Goal: Answer question/provide support: Share knowledge or assist other users

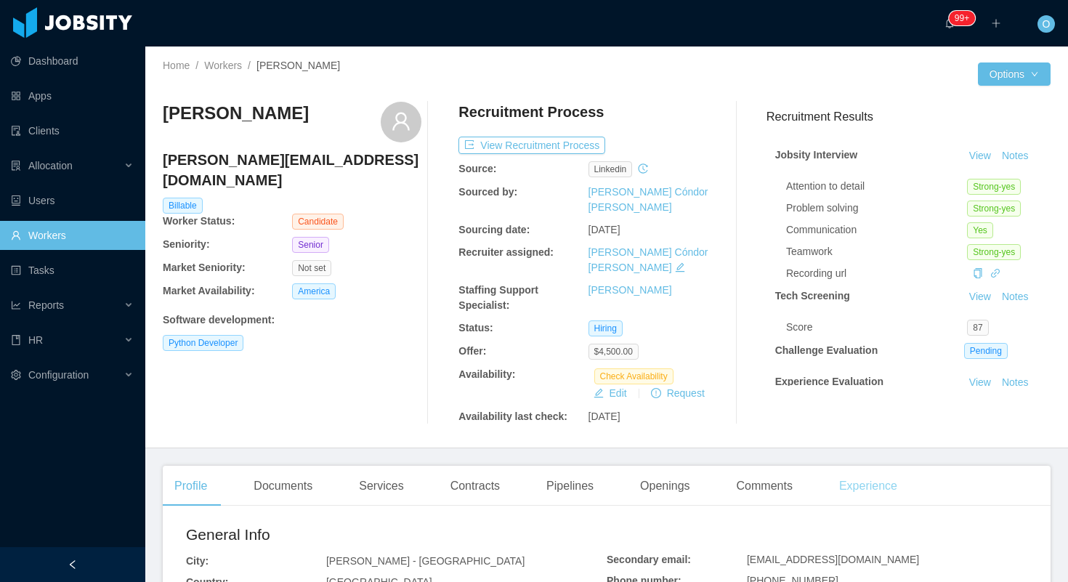
click at [877, 466] on div "Experience" at bounding box center [868, 486] width 81 height 41
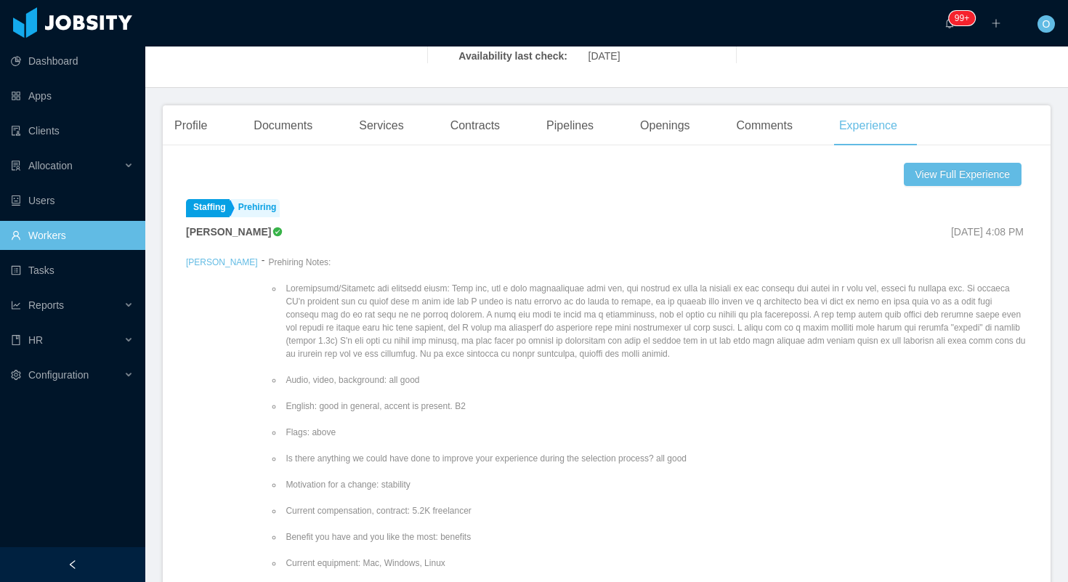
scroll to position [347, 0]
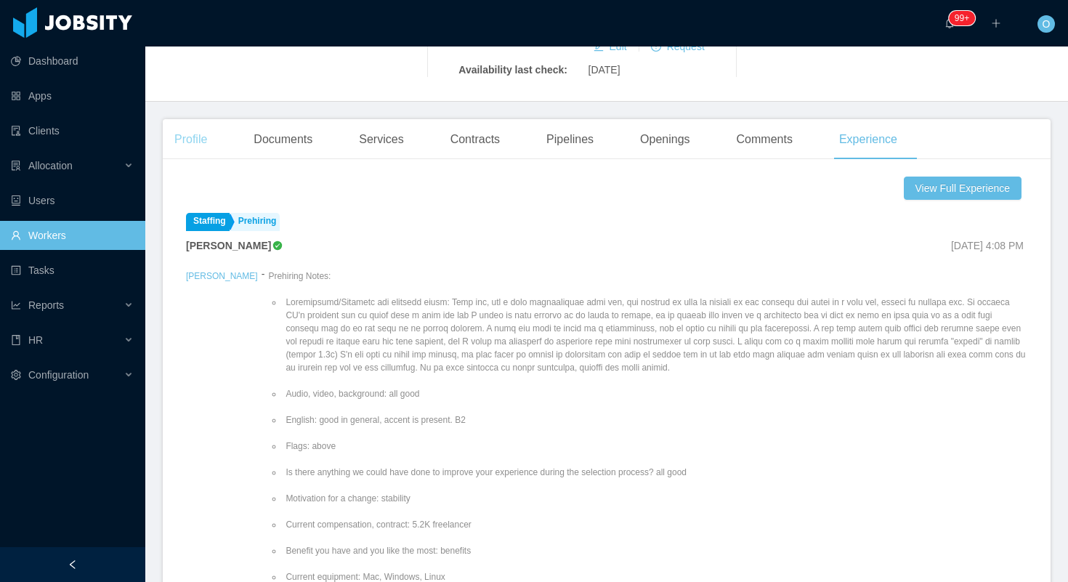
click at [201, 119] on div "Profile" at bounding box center [191, 139] width 56 height 41
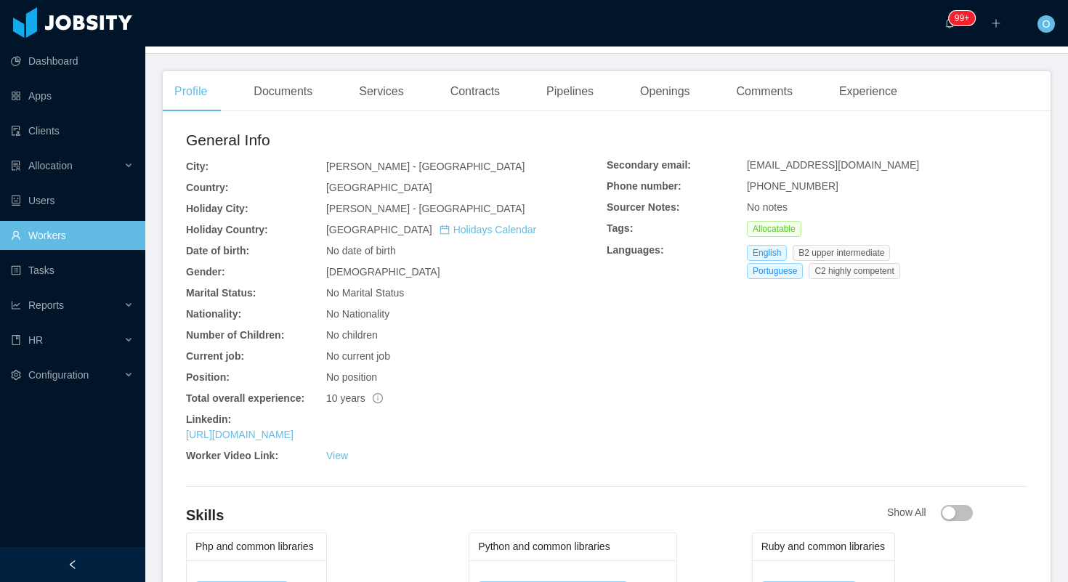
scroll to position [431, 0]
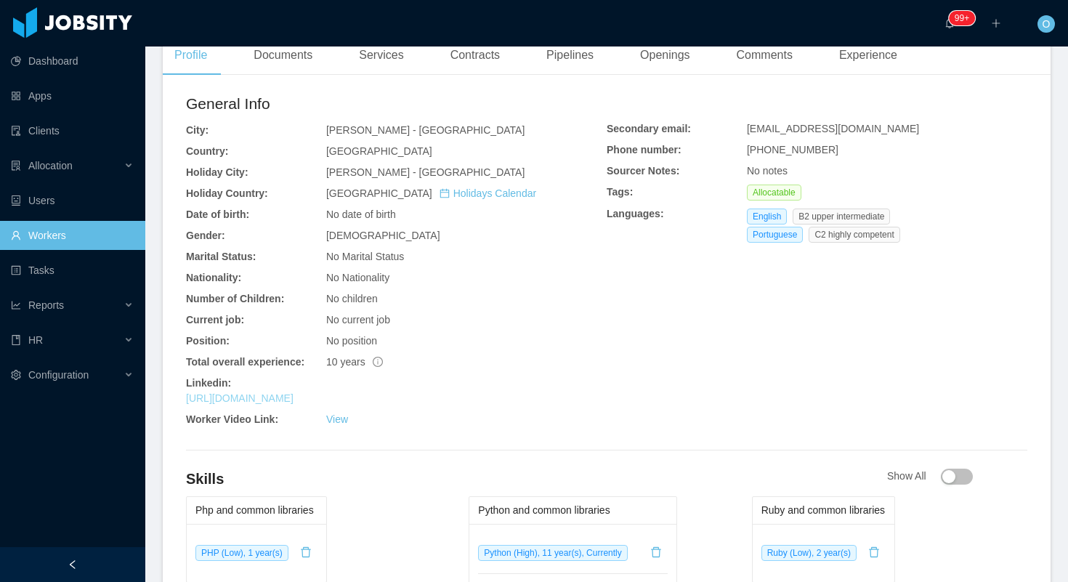
click at [294, 392] on link "https://www.linkedin.com/in/miguelvellasco" at bounding box center [240, 398] width 108 height 12
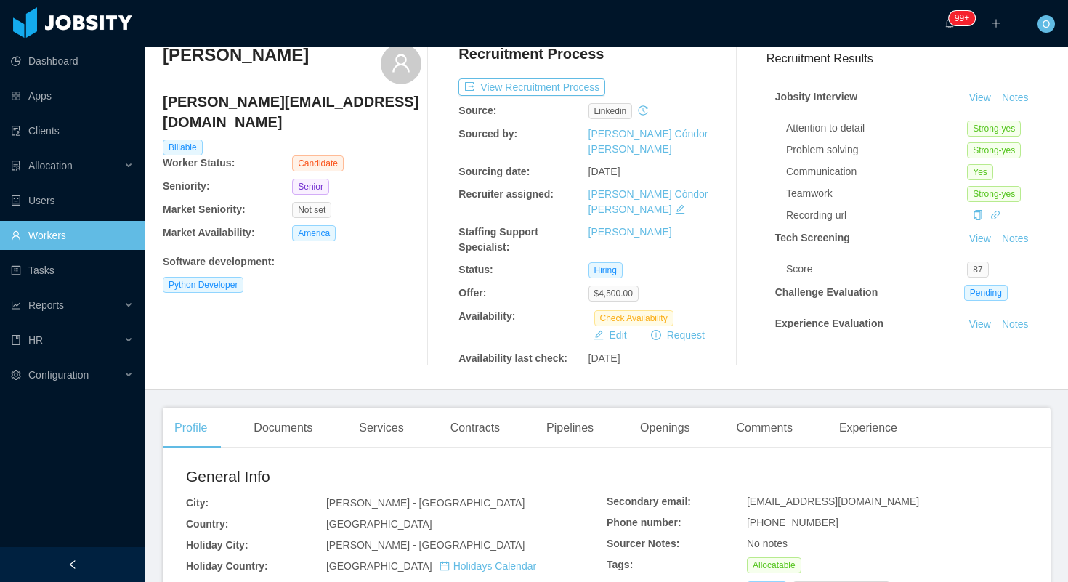
scroll to position [10, 0]
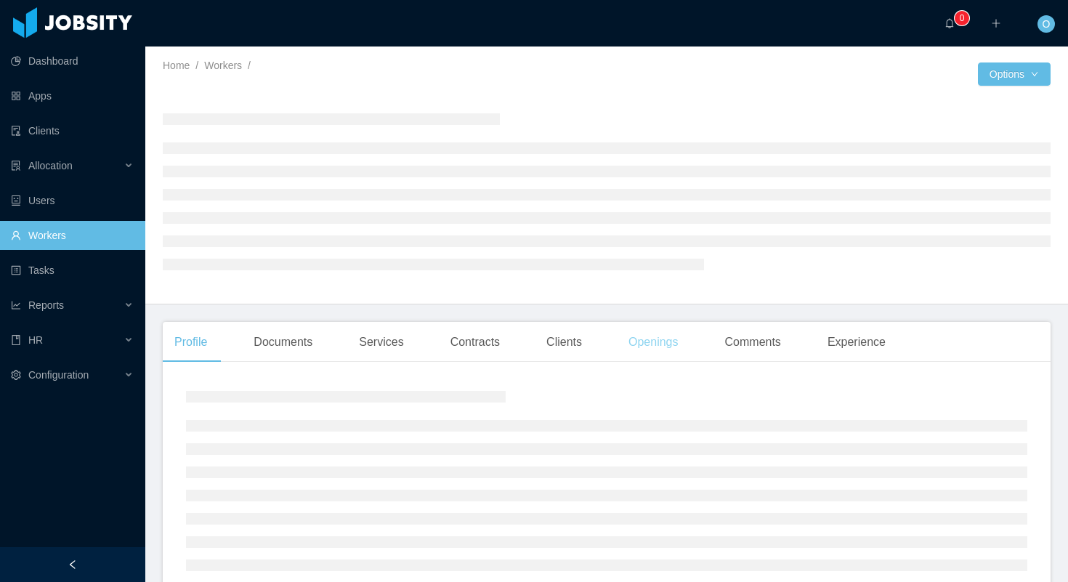
click at [656, 332] on div "Openings" at bounding box center [653, 342] width 73 height 41
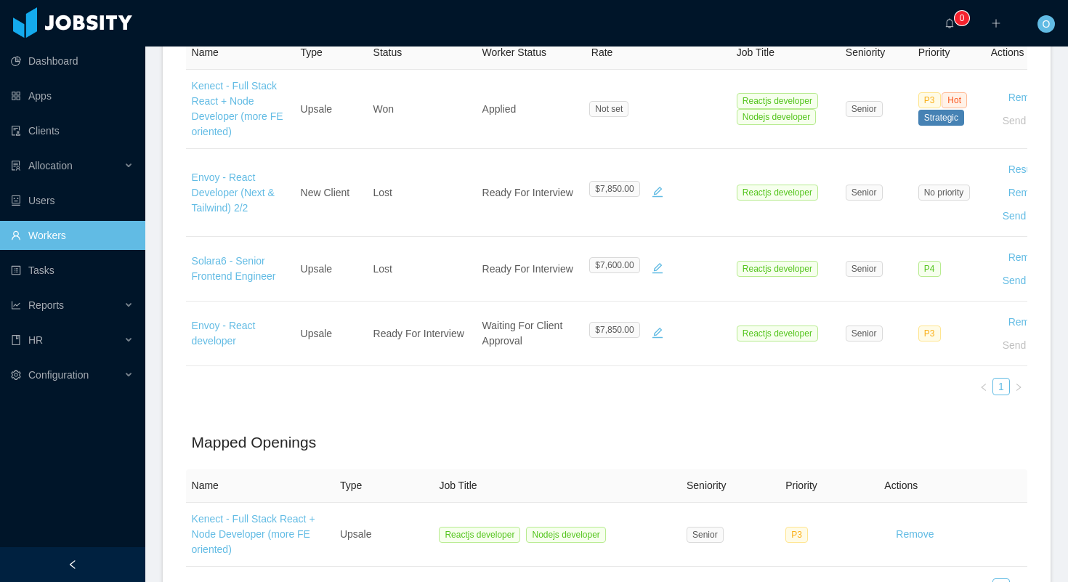
scroll to position [616, 0]
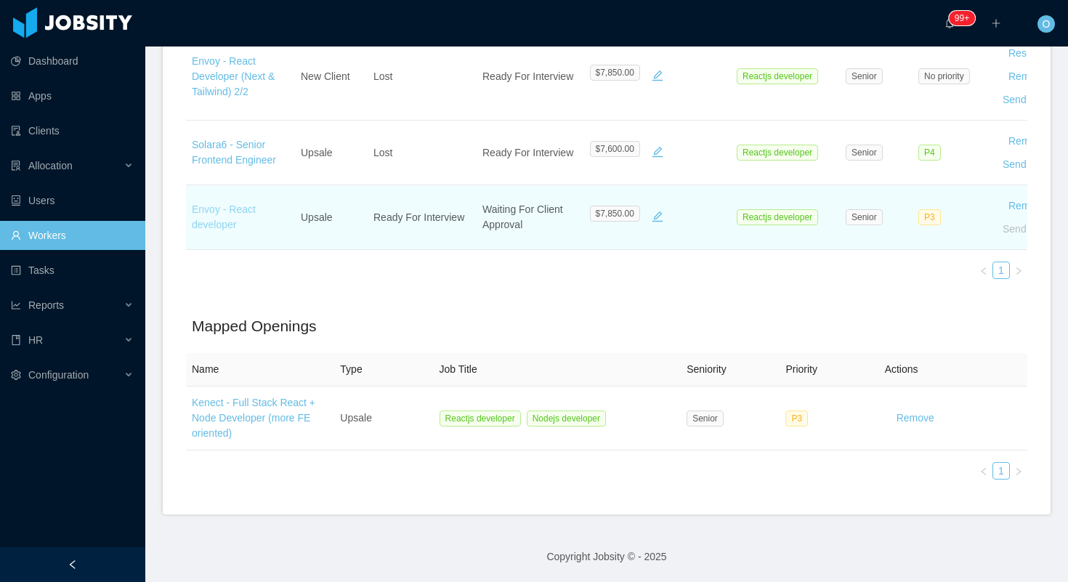
click at [208, 212] on link "Envoy - React developer" at bounding box center [224, 216] width 64 height 27
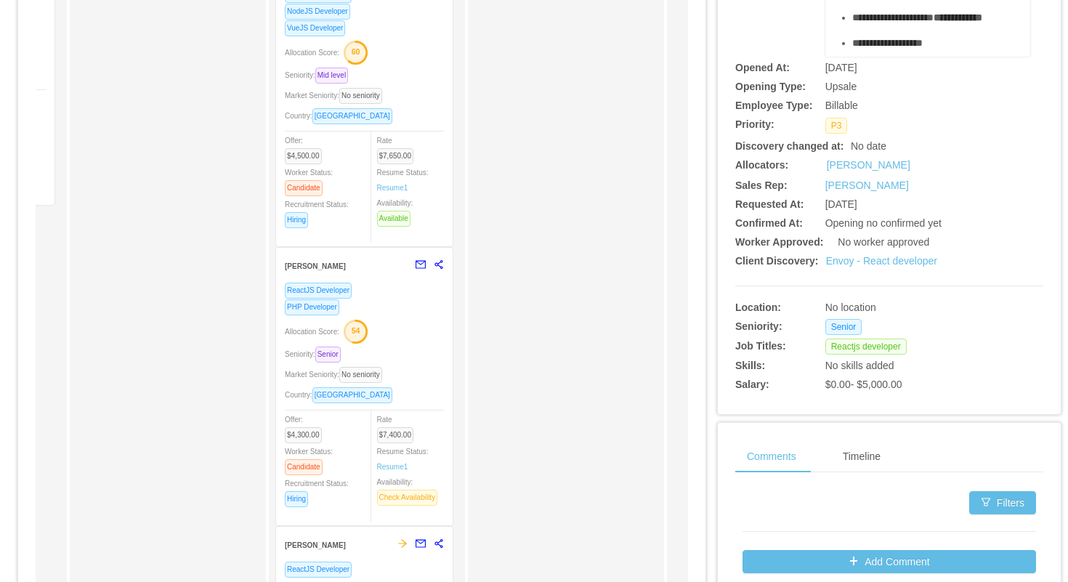
scroll to position [505, 0]
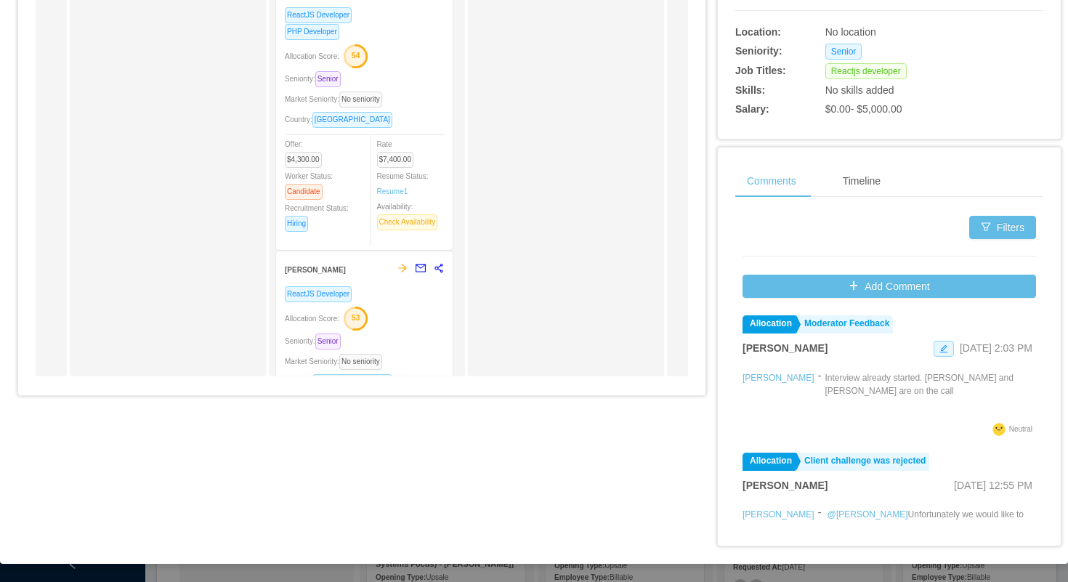
click at [390, 303] on div "ReactJS Developer Allocation Score: 53 Seniority: Senior Market Seniority: No s…" at bounding box center [364, 395] width 159 height 218
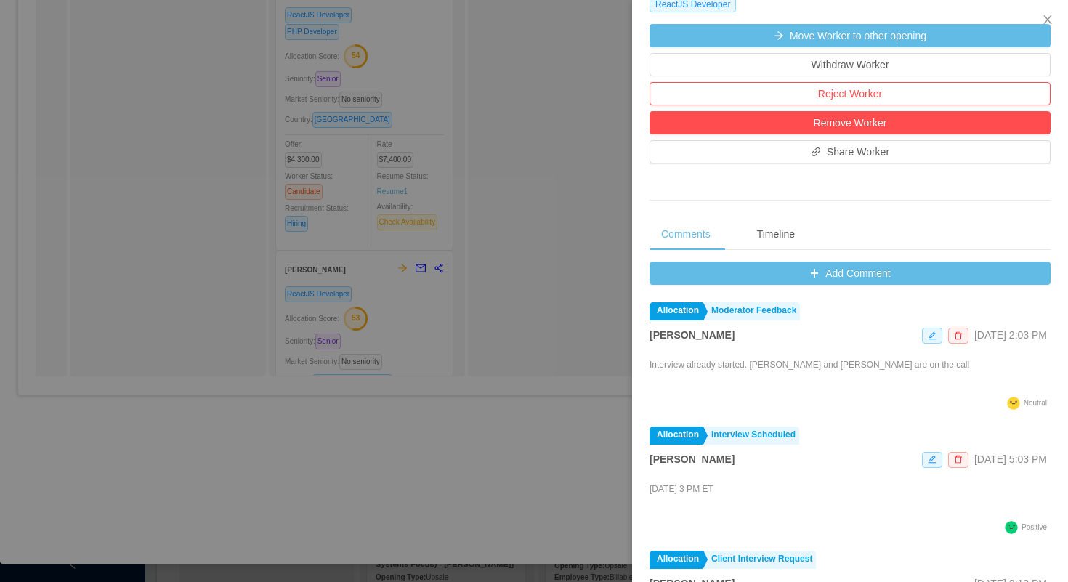
scroll to position [456, 0]
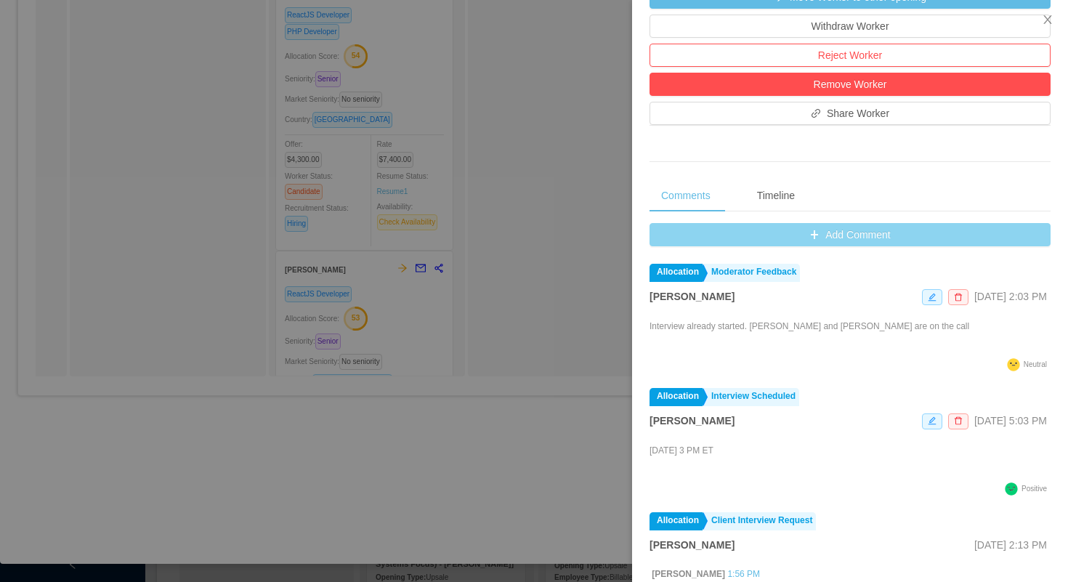
click at [687, 244] on button "Add Comment" at bounding box center [850, 234] width 401 height 23
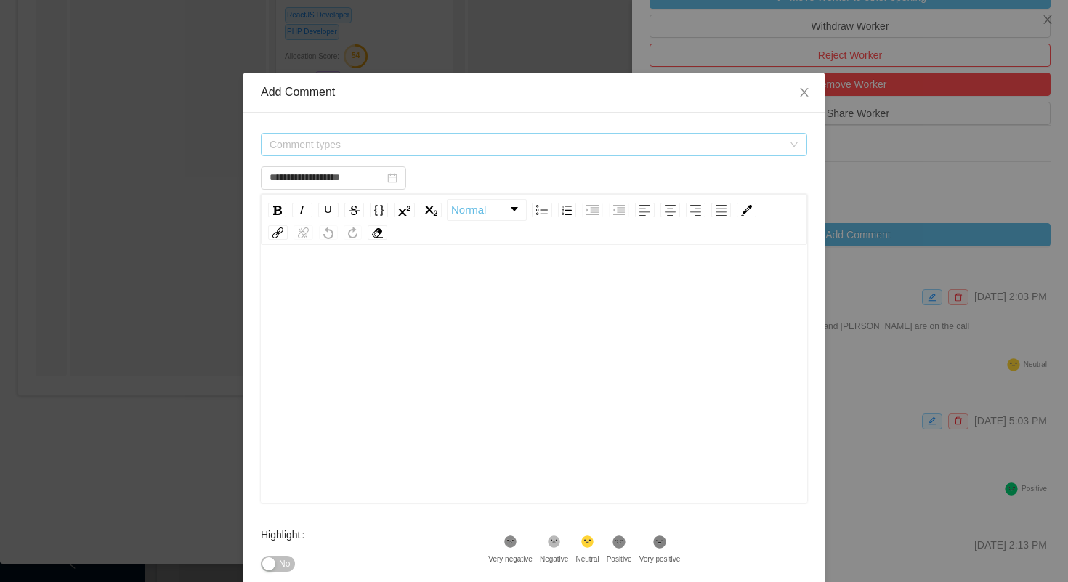
click at [572, 139] on span "Comment types" at bounding box center [526, 144] width 513 height 15
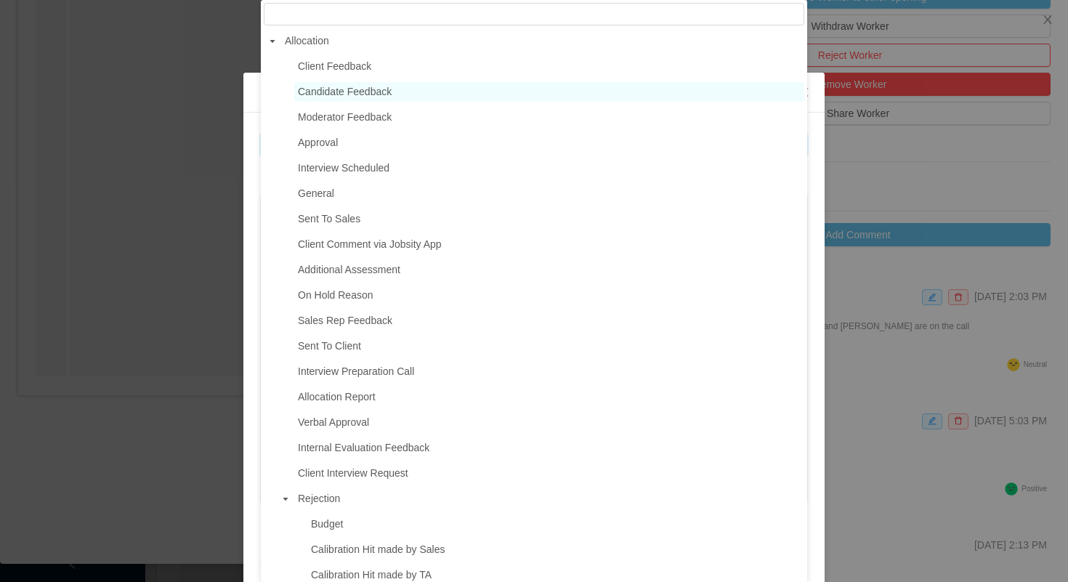
click at [386, 95] on span "Candidate Feedback" at bounding box center [345, 92] width 94 height 12
type input "**********"
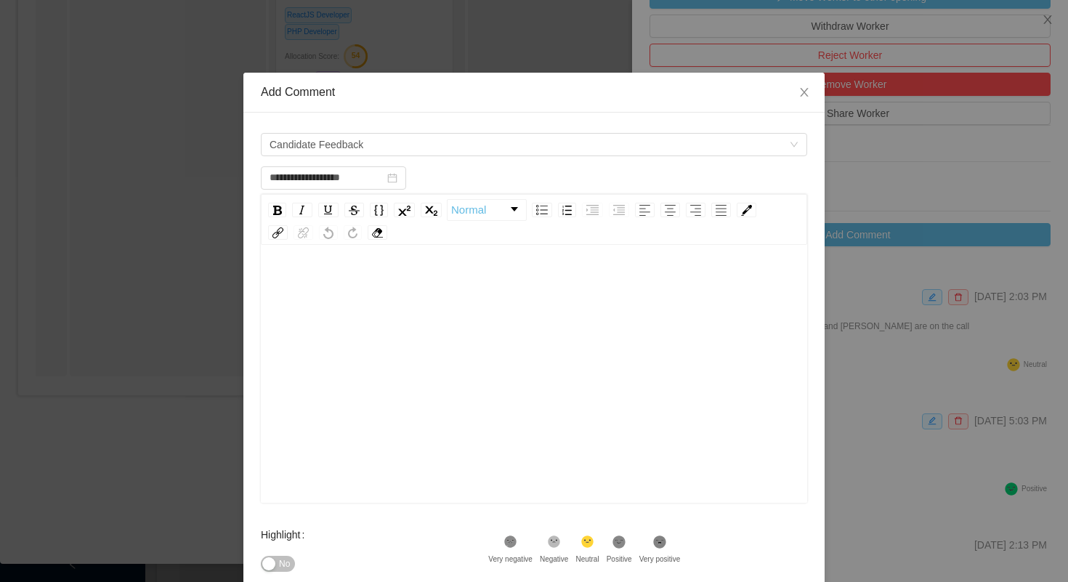
click at [391, 312] on div "rdw-editor" at bounding box center [535, 397] width 524 height 254
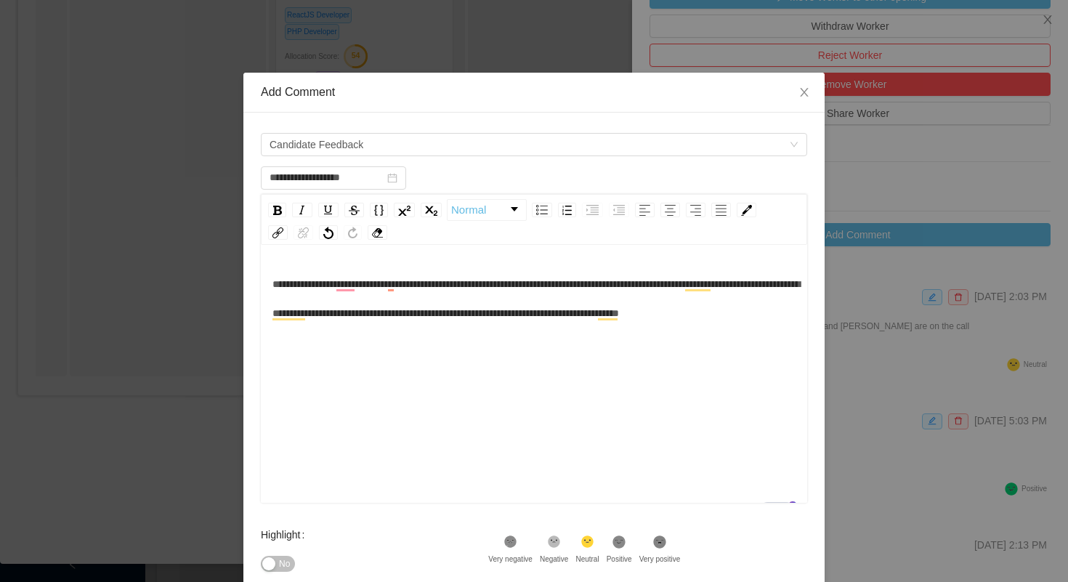
click at [515, 320] on div "**********" at bounding box center [535, 299] width 524 height 58
click at [464, 328] on div "**********" at bounding box center [535, 299] width 524 height 58
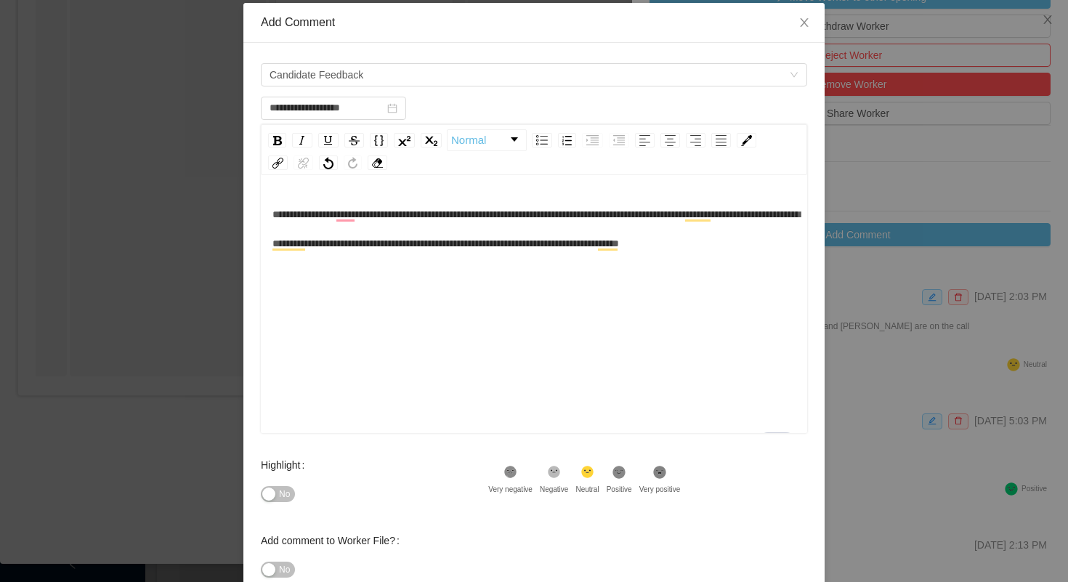
scroll to position [86, 0]
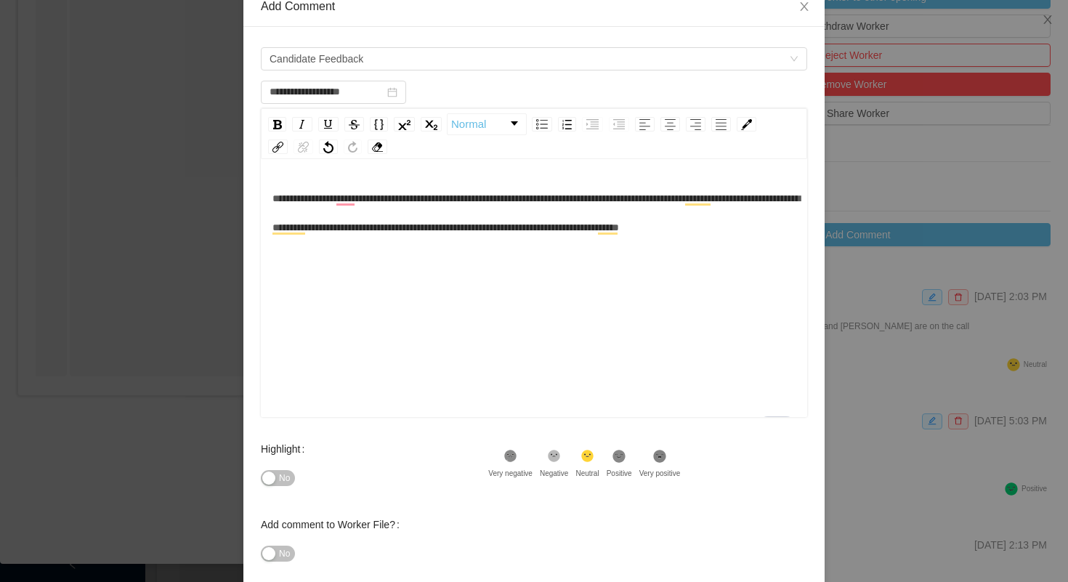
click at [626, 461] on icon at bounding box center [619, 456] width 12 height 12
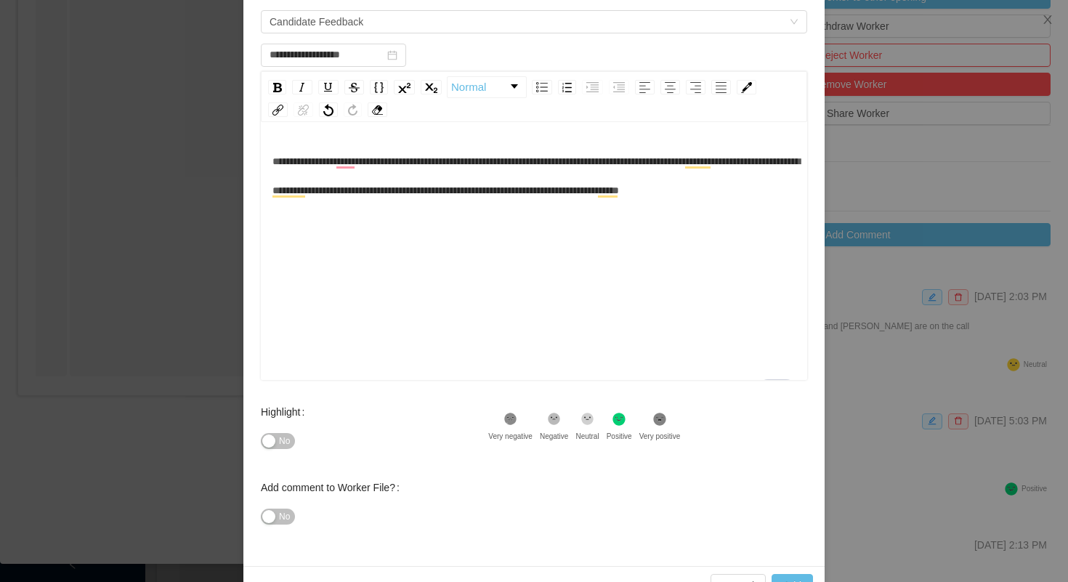
scroll to position [163, 0]
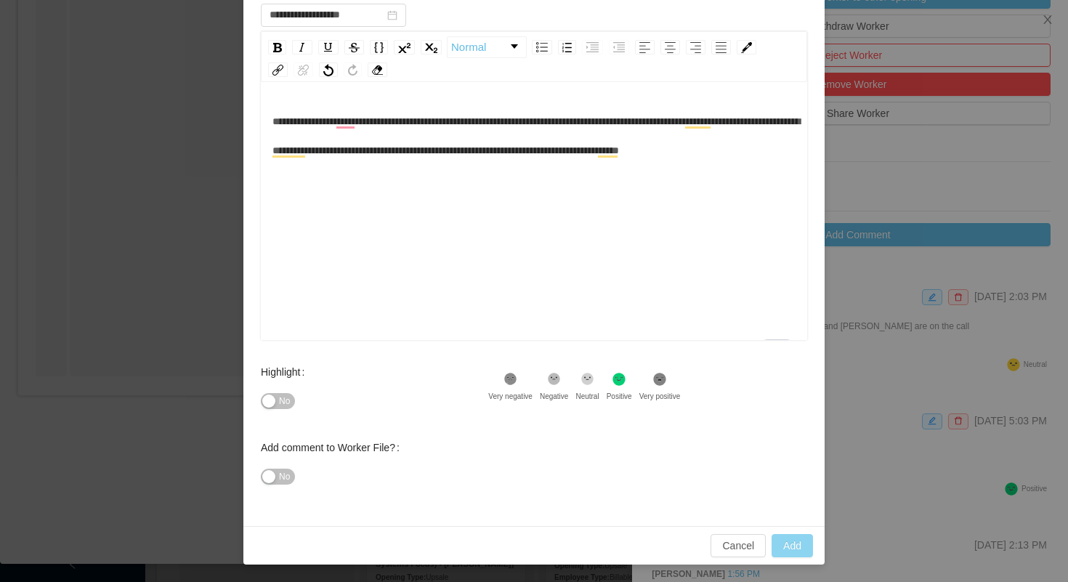
click at [778, 540] on button "Add" at bounding box center [792, 545] width 41 height 23
type input "**********"
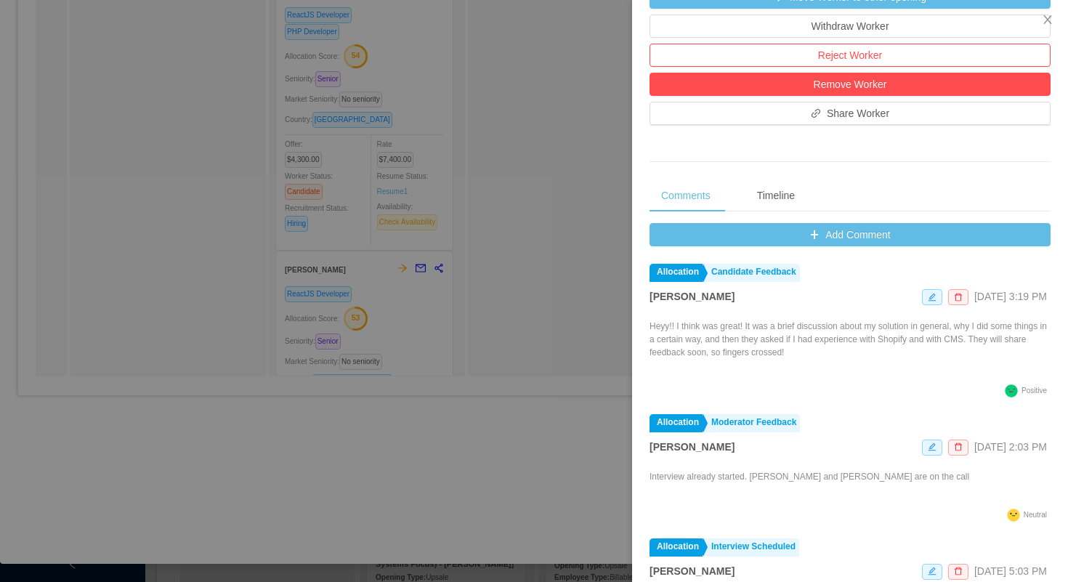
click at [538, 88] on div at bounding box center [534, 291] width 1068 height 582
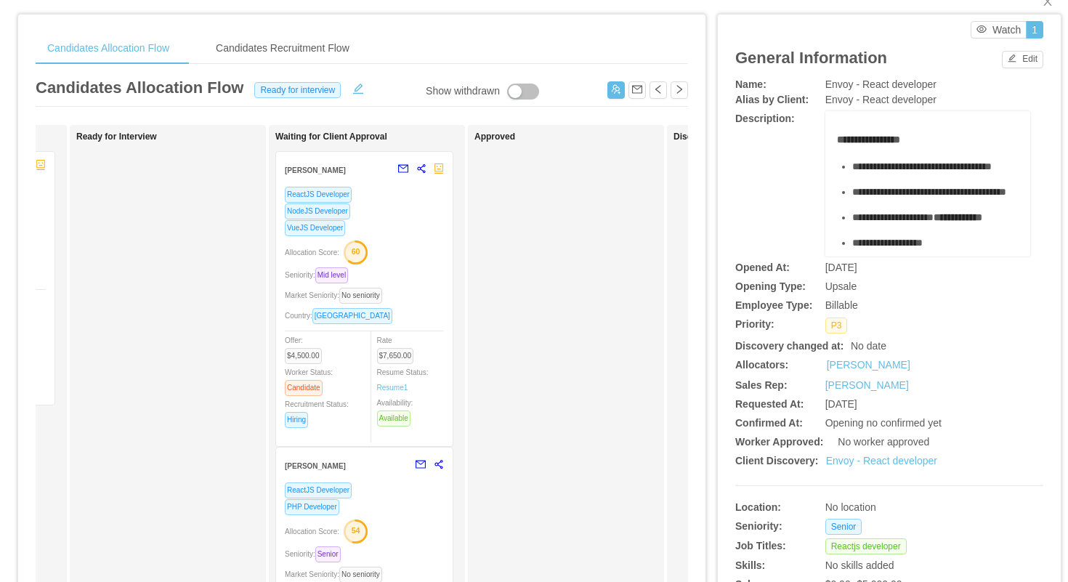
scroll to position [0, 0]
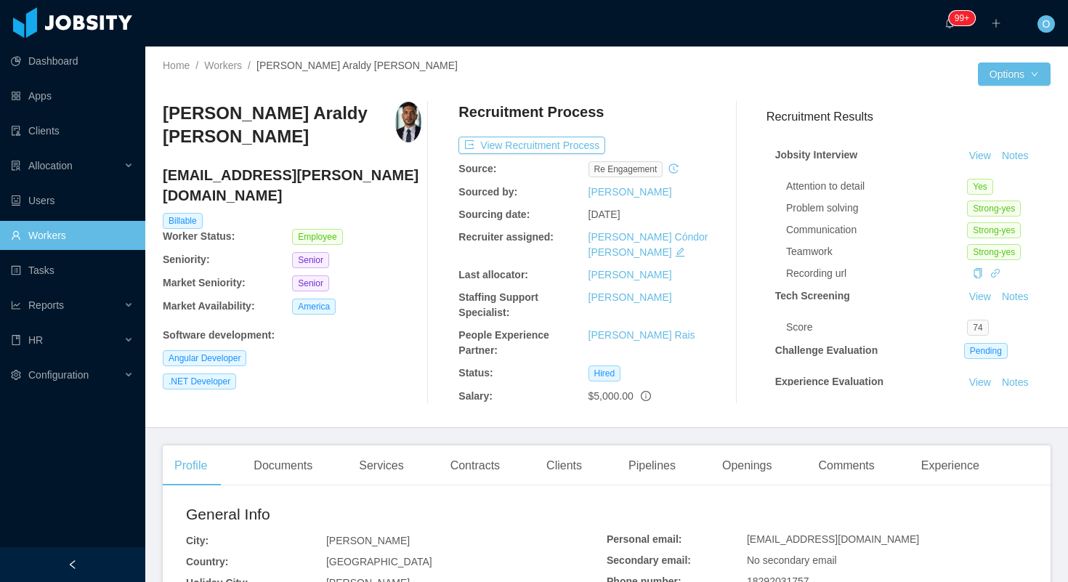
scroll to position [116, 0]
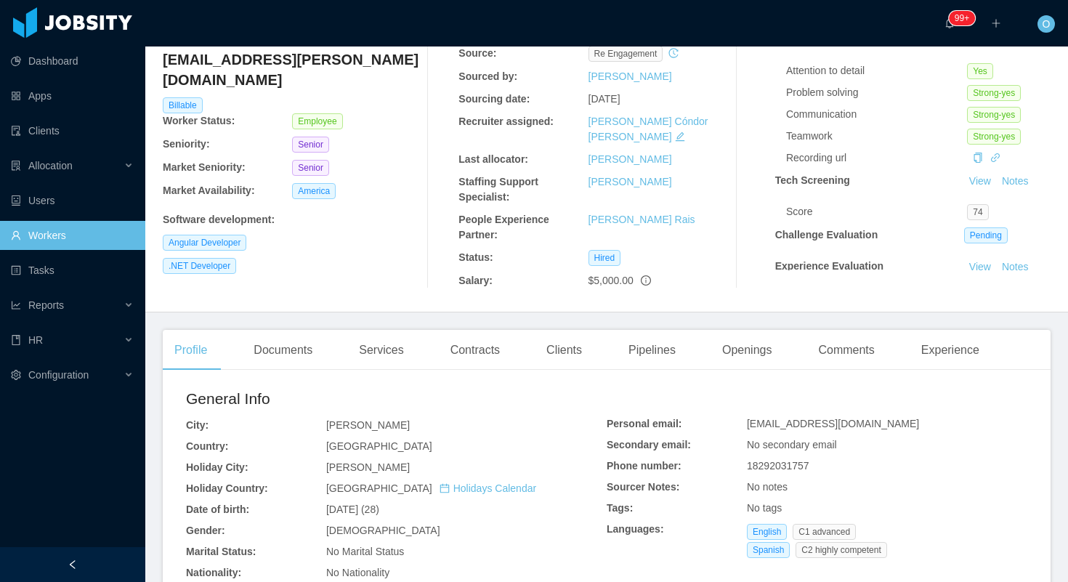
click at [810, 418] on span "jhonaraldy@gmail.com" at bounding box center [833, 424] width 172 height 12
copy span "jhonaraldy@gmail.com"
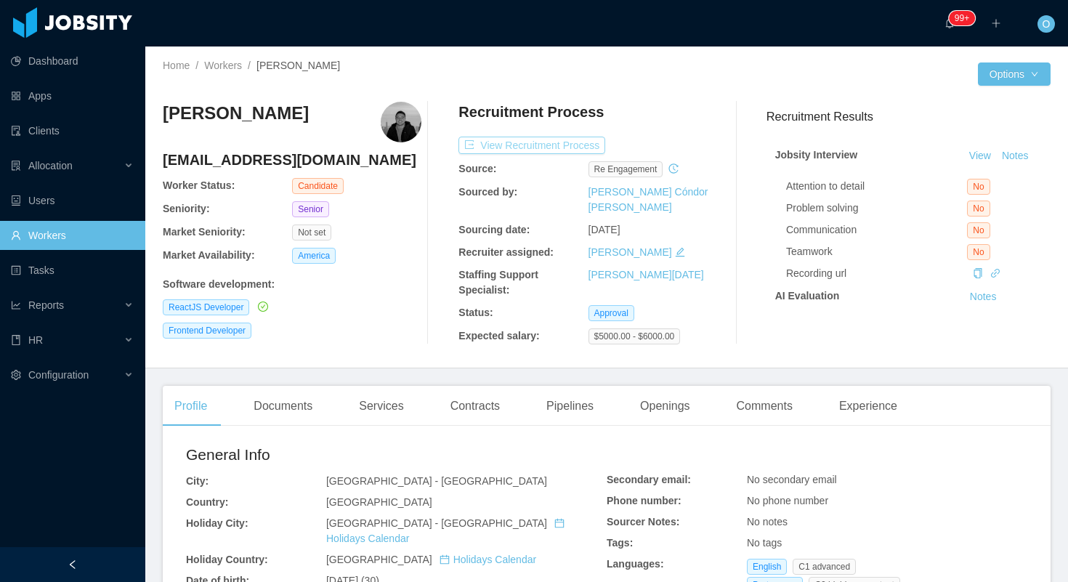
click at [591, 146] on button "View Recruitment Process" at bounding box center [532, 145] width 147 height 17
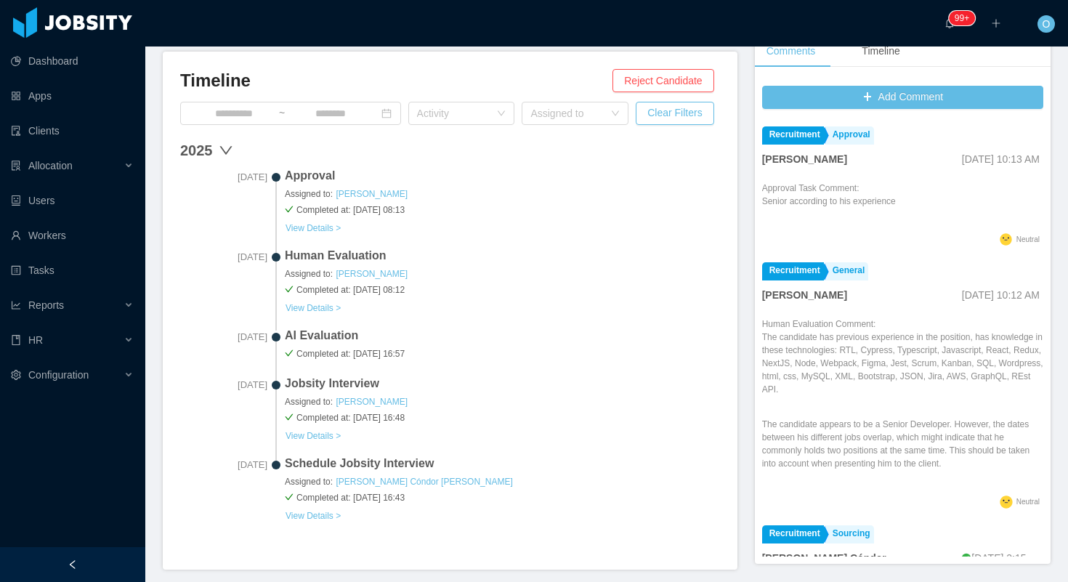
scroll to position [585, 0]
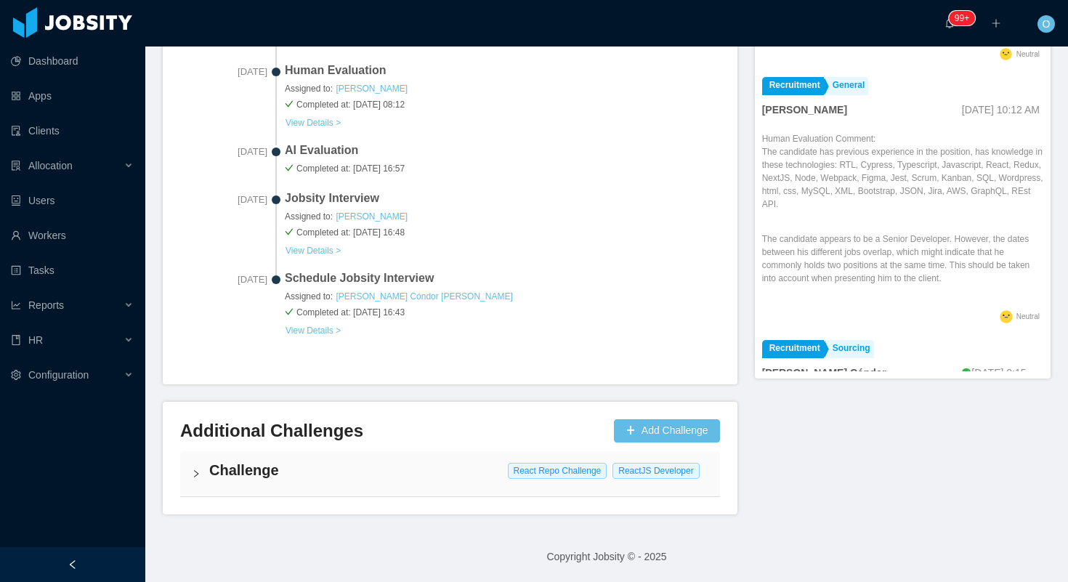
click at [298, 467] on h4 "Challenge" at bounding box center [458, 470] width 499 height 20
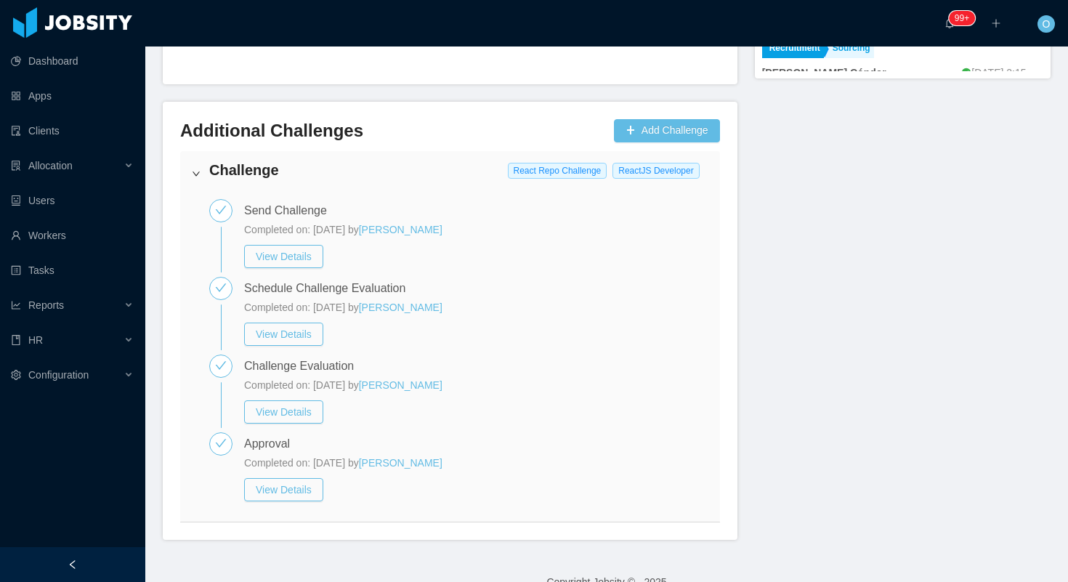
scroll to position [911, 0]
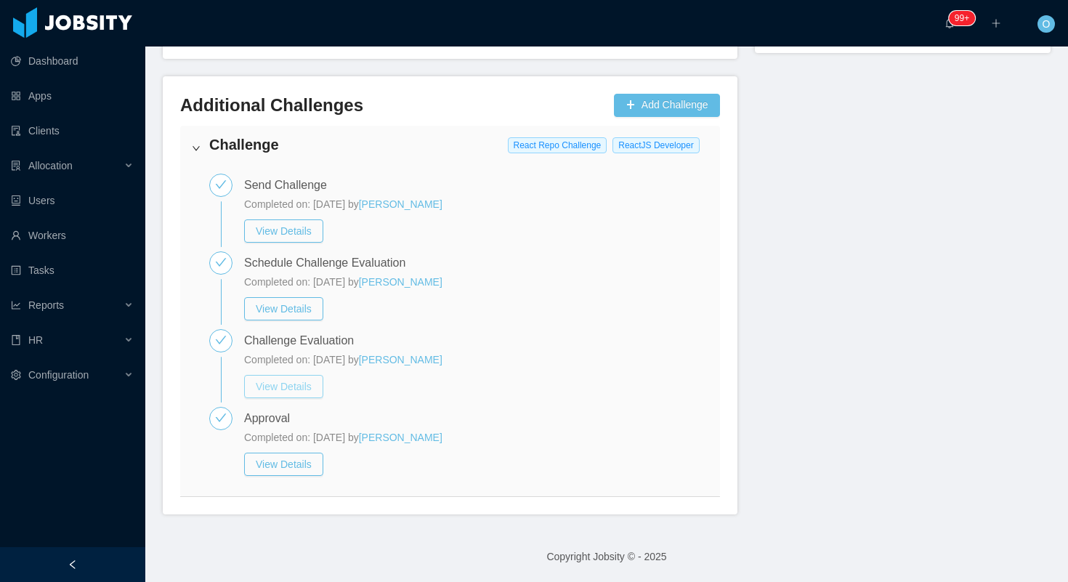
click at [302, 384] on button "View Details" at bounding box center [283, 386] width 79 height 23
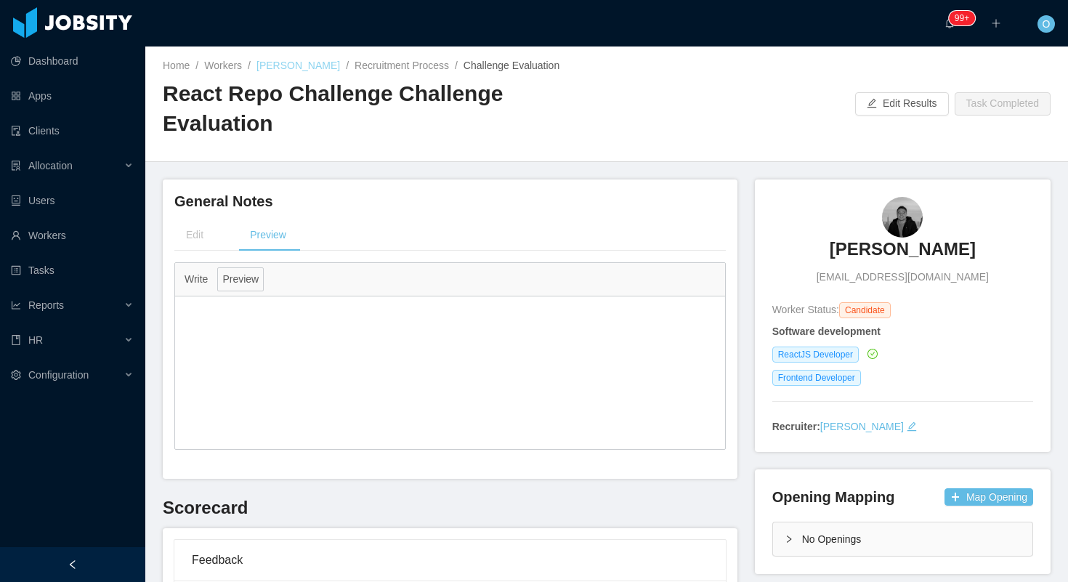
click at [307, 70] on link "Yohan Augusto" at bounding box center [299, 66] width 84 height 12
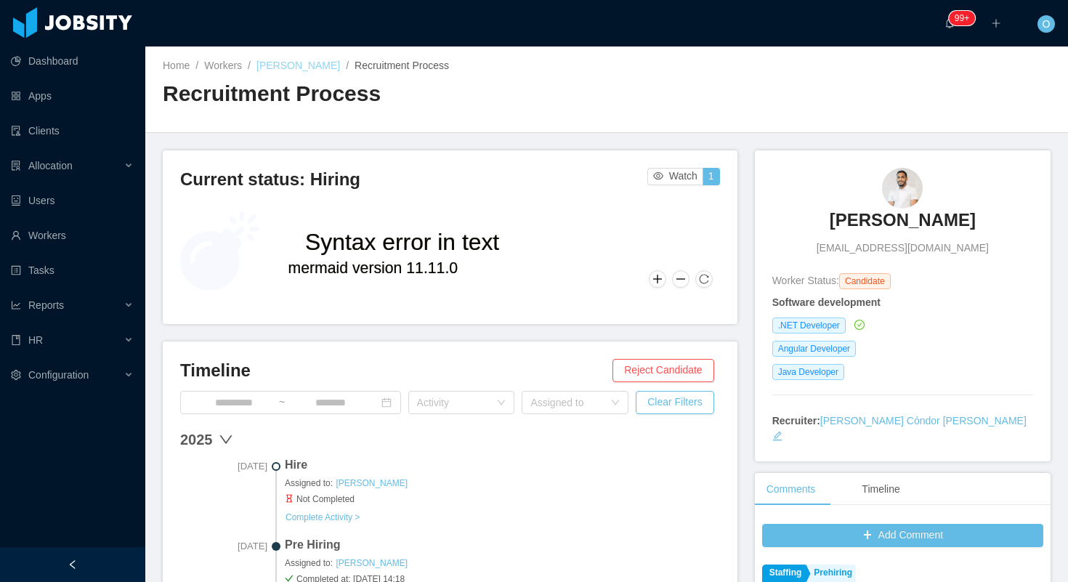
click at [321, 68] on link "Ronald Montero" at bounding box center [299, 66] width 84 height 12
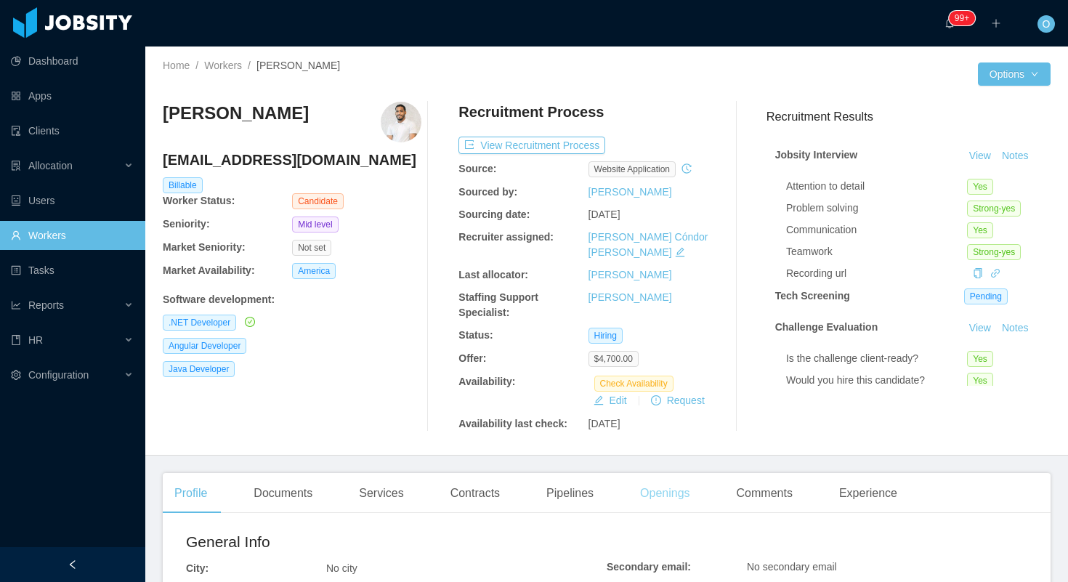
click at [679, 493] on div "Openings" at bounding box center [665, 493] width 73 height 41
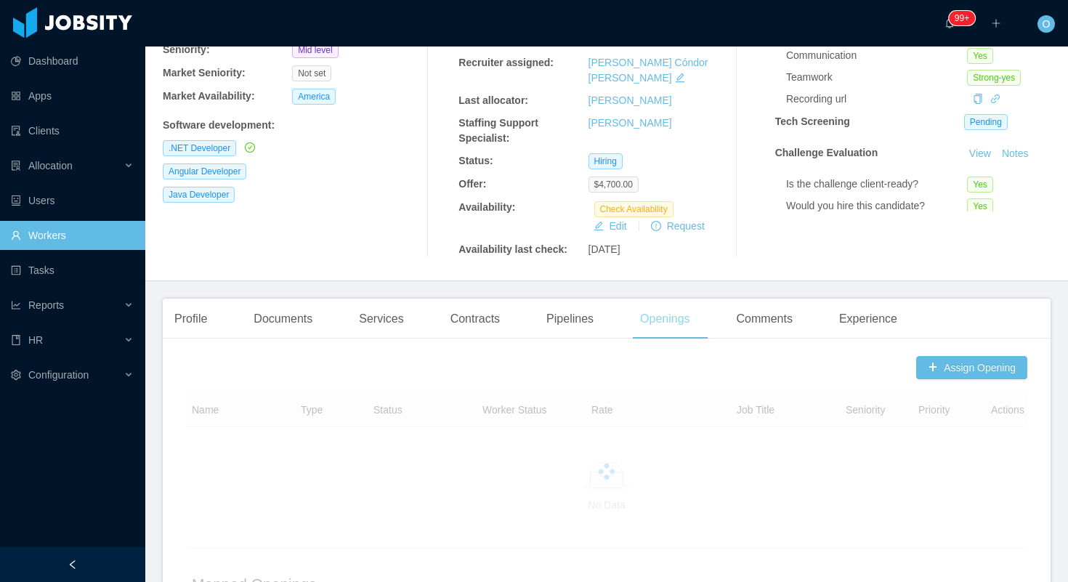
scroll to position [481, 0]
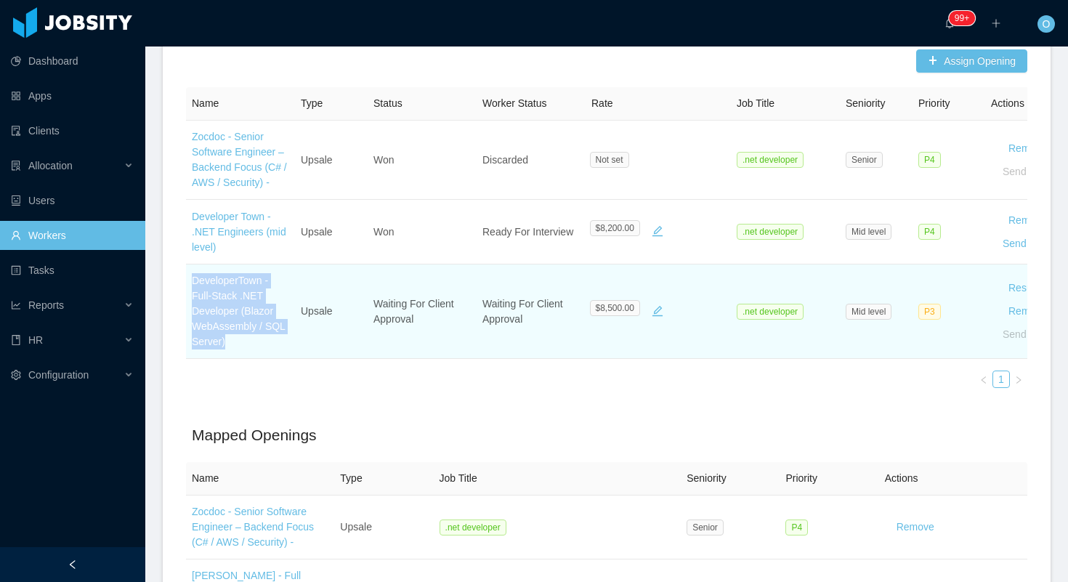
drag, startPoint x: 247, startPoint y: 330, endPoint x: 189, endPoint y: 270, distance: 83.8
click at [189, 270] on td "DeveloperTown - Full-Stack .NET Developer (Blazor WebAssembly / SQL Server)" at bounding box center [240, 312] width 109 height 94
copy link "DeveloperTown - Full-Stack .NET Developer (Blazor WebAssembly / SQL Server)"
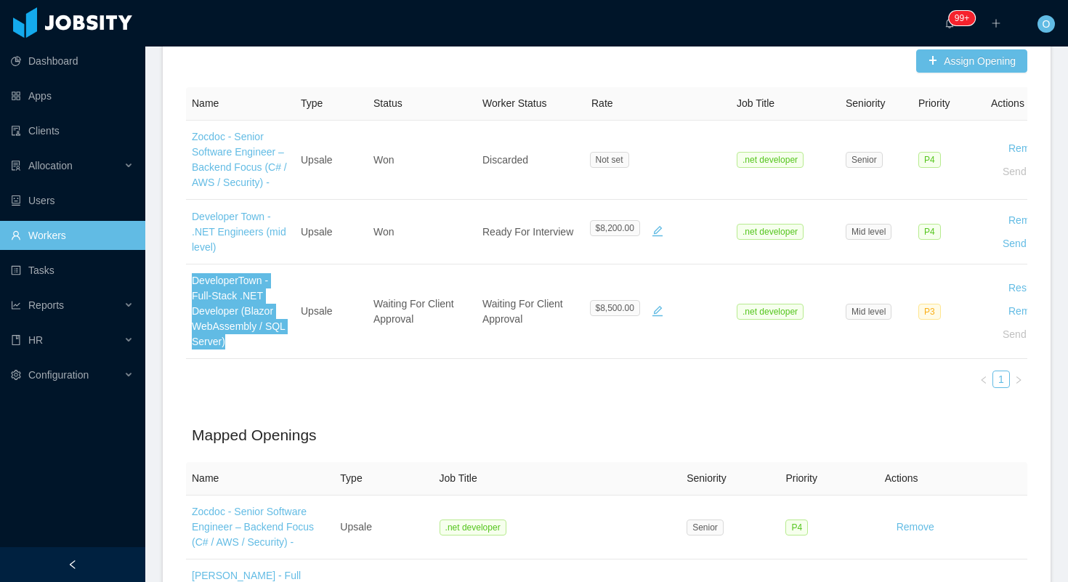
drag, startPoint x: 256, startPoint y: 310, endPoint x: 568, endPoint y: 78, distance: 389.5
click at [0, 0] on section "Dashboard Apps Clients Allocation Users Workers Tasks Reports HR Configuration …" at bounding box center [534, 291] width 1068 height 582
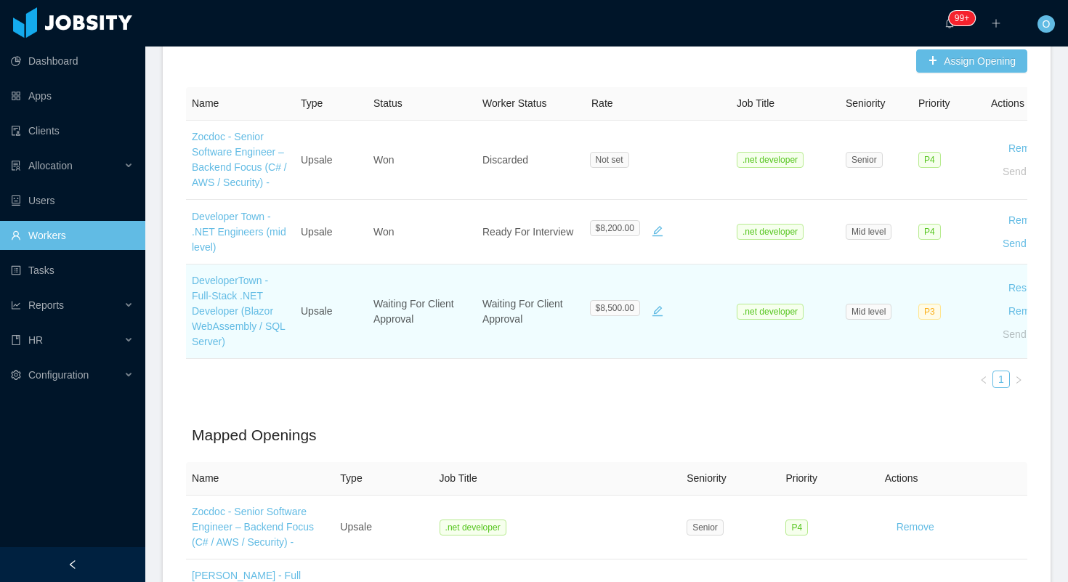
click at [248, 286] on td "DeveloperTown - Full-Stack .NET Developer (Blazor WebAssembly / SQL Server)" at bounding box center [240, 312] width 109 height 94
click at [249, 282] on link "DeveloperTown - Full-Stack .NET Developer (Blazor WebAssembly / SQL Server)" at bounding box center [238, 311] width 93 height 73
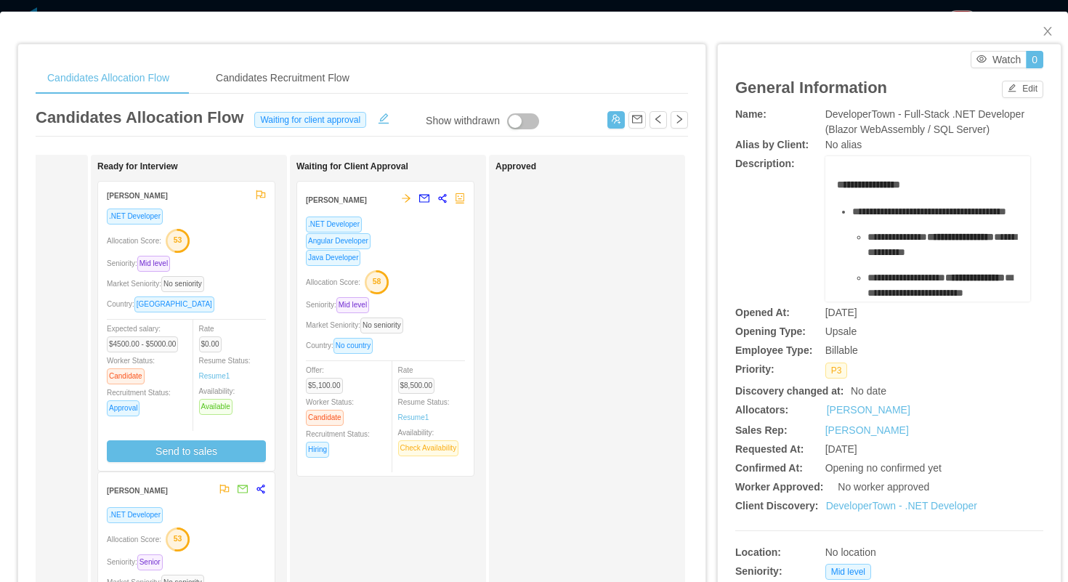
scroll to position [0, 408]
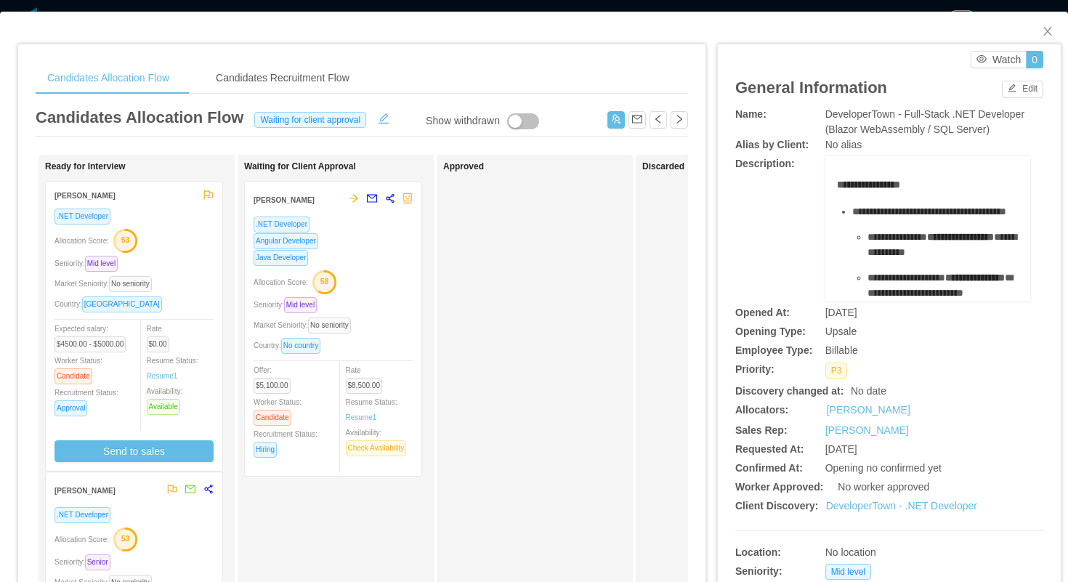
click at [371, 267] on div ".NET Developer Angular Developer Java Developer Allocation Score: 58 Seniority:…" at bounding box center [333, 341] width 159 height 251
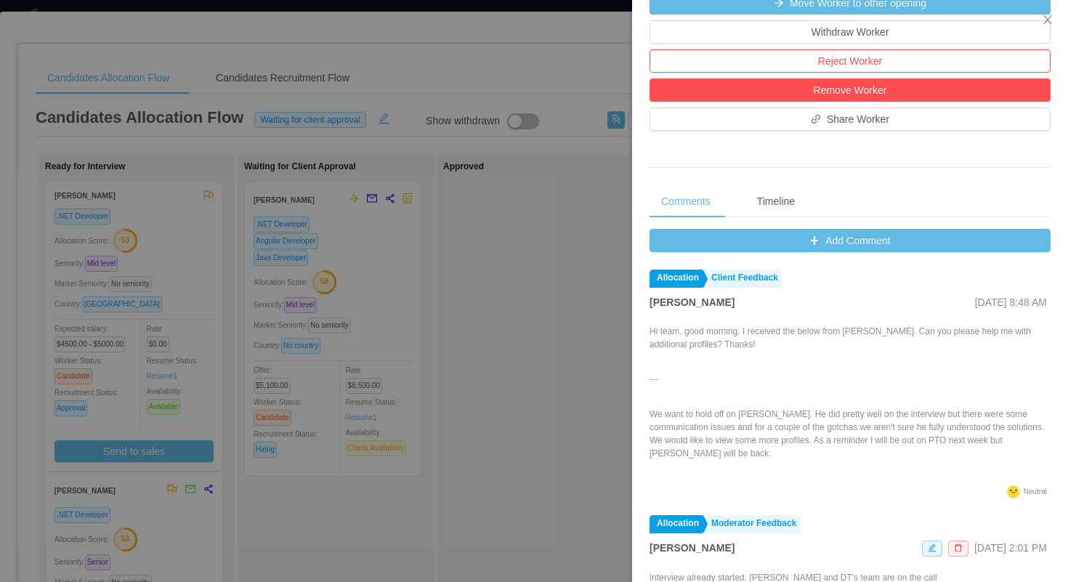
scroll to position [7, 0]
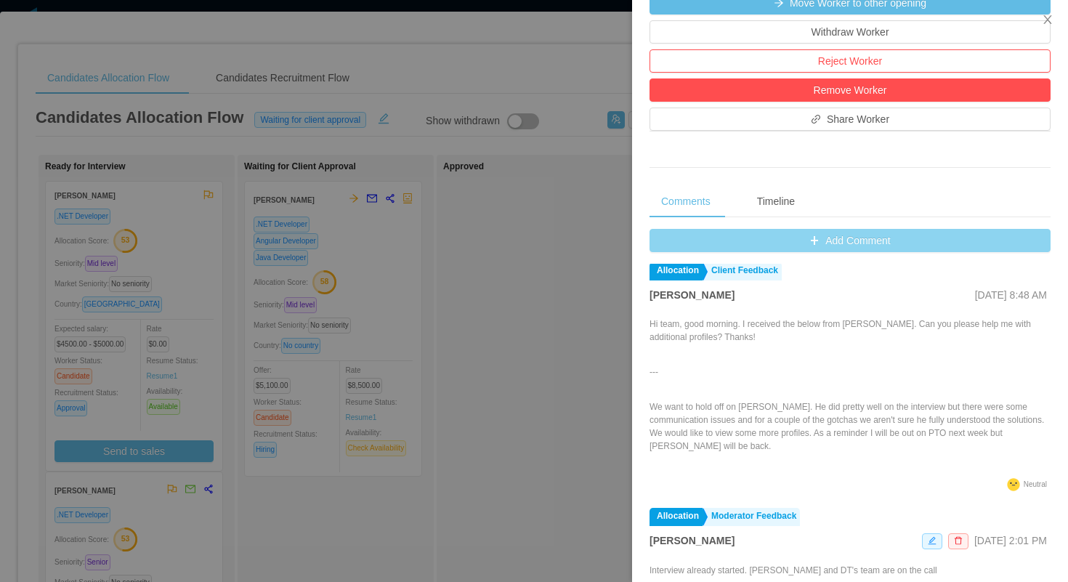
click at [689, 247] on button "Add Comment" at bounding box center [850, 240] width 401 height 23
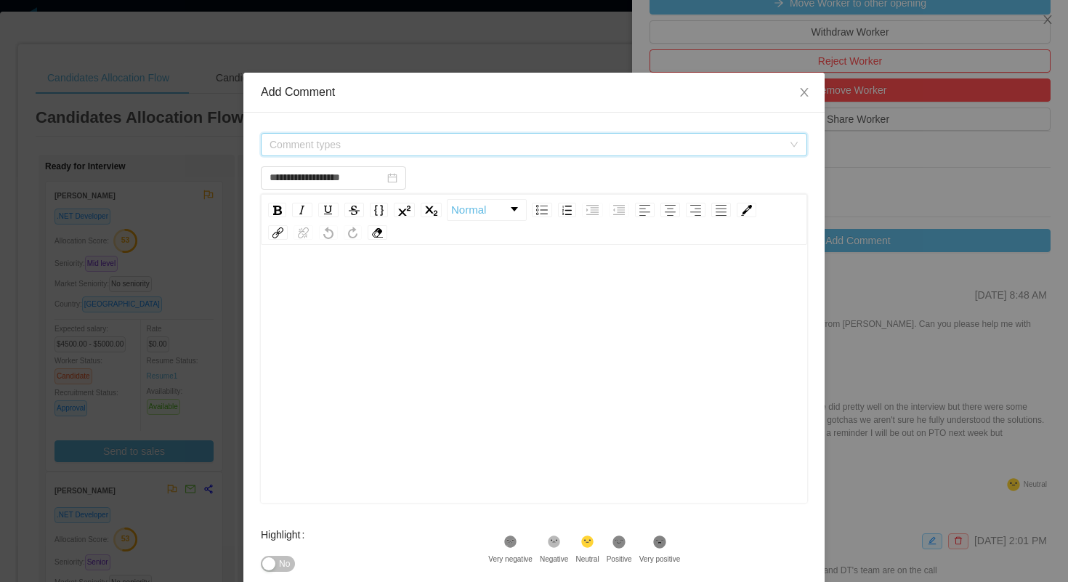
click at [495, 142] on span "Comment types" at bounding box center [526, 144] width 513 height 15
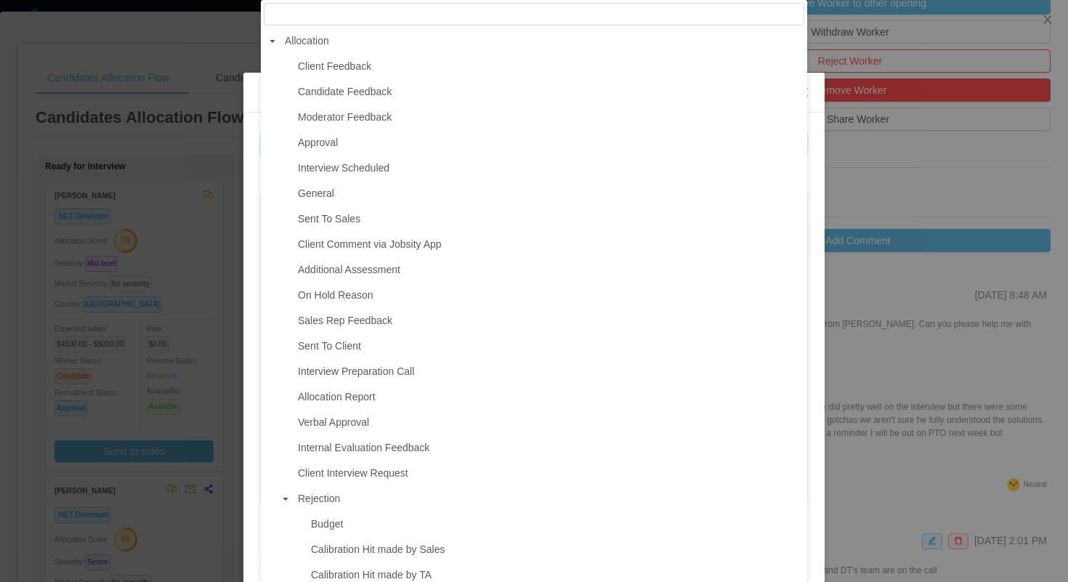
type input "**********"
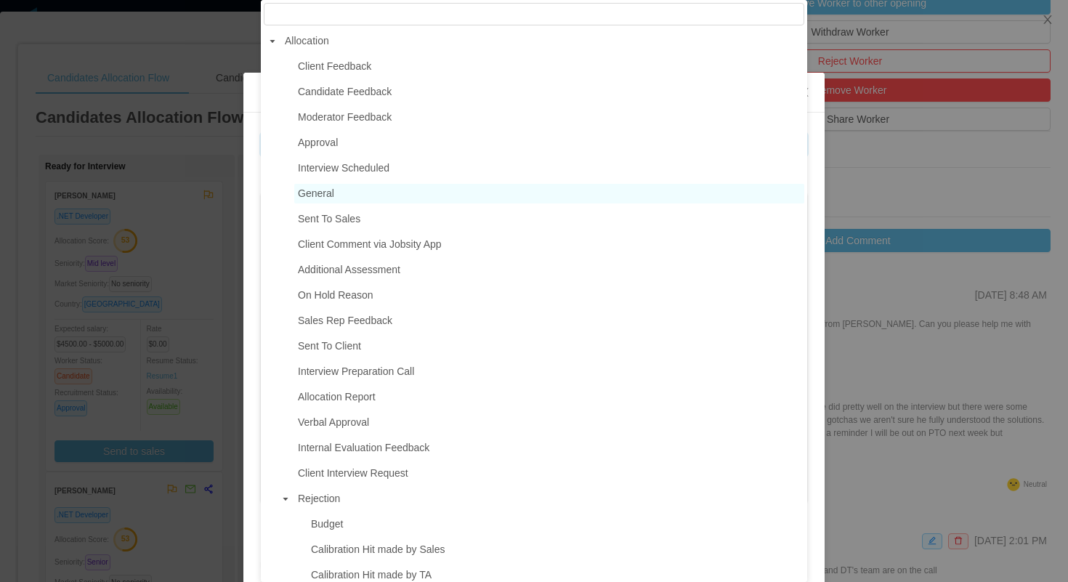
click at [341, 188] on span "General" at bounding box center [549, 194] width 510 height 20
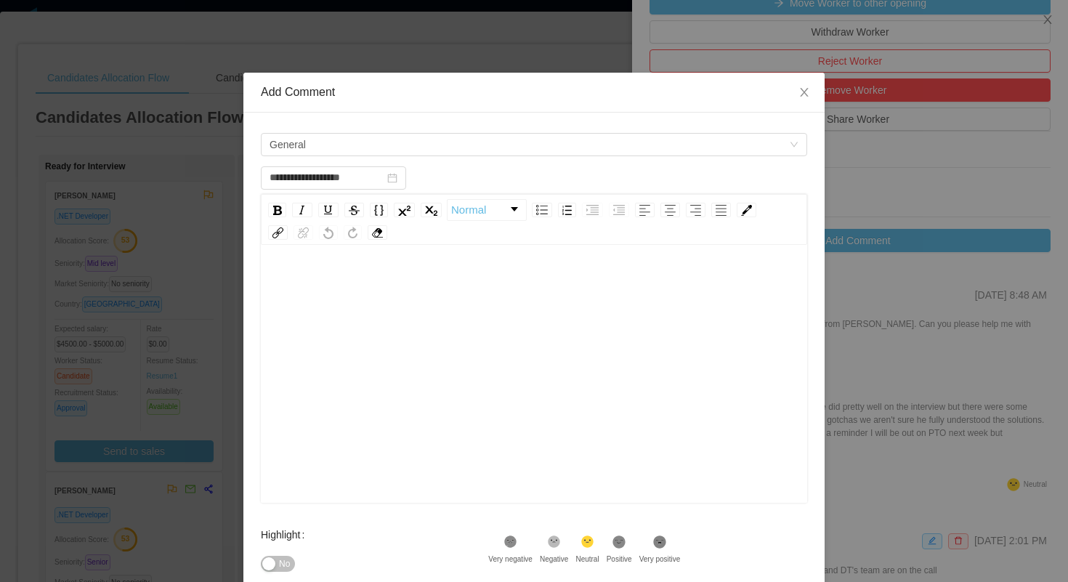
click at [355, 310] on div "rdw-editor" at bounding box center [535, 397] width 524 height 254
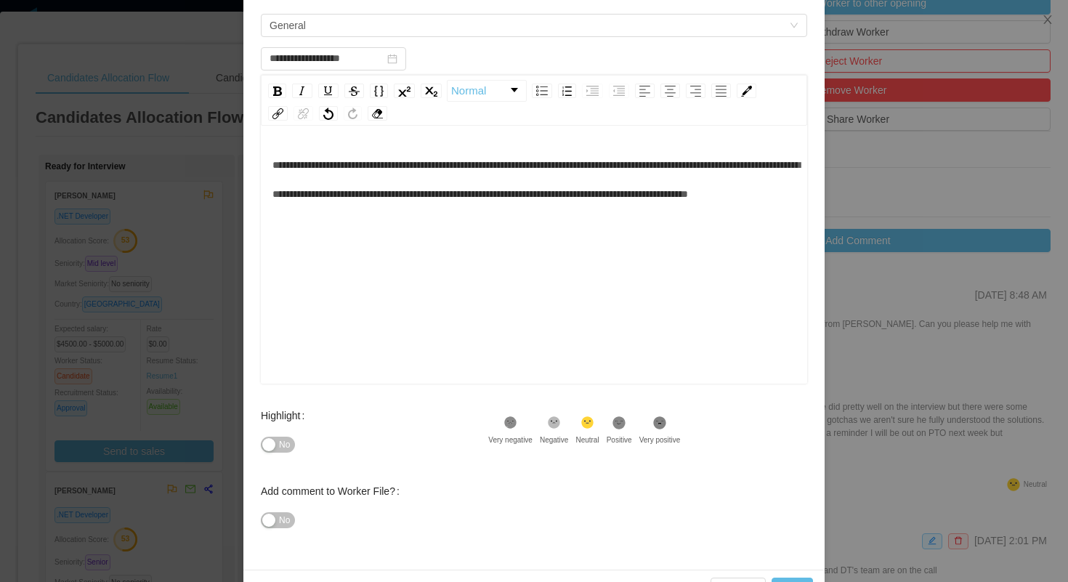
scroll to position [120, 0]
click at [288, 451] on span "No" at bounding box center [284, 444] width 11 height 15
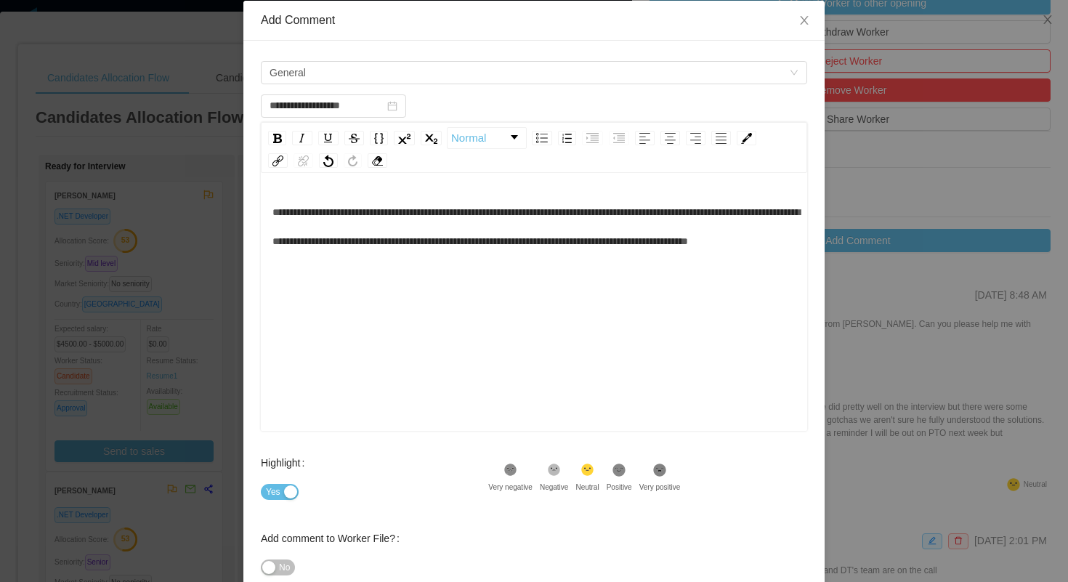
scroll to position [163, 0]
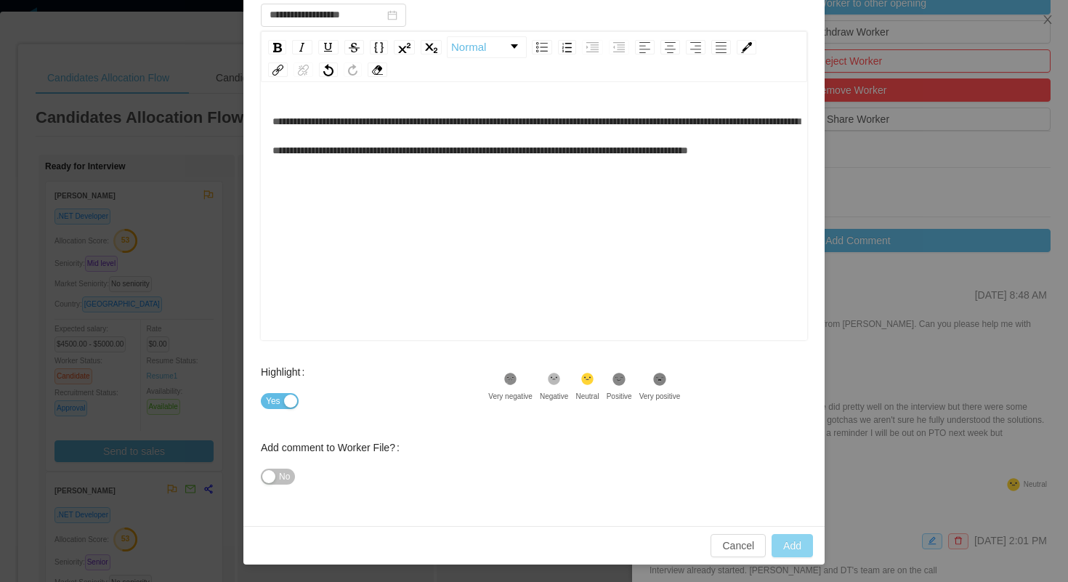
click at [786, 547] on button "Add" at bounding box center [792, 545] width 41 height 23
type input "**********"
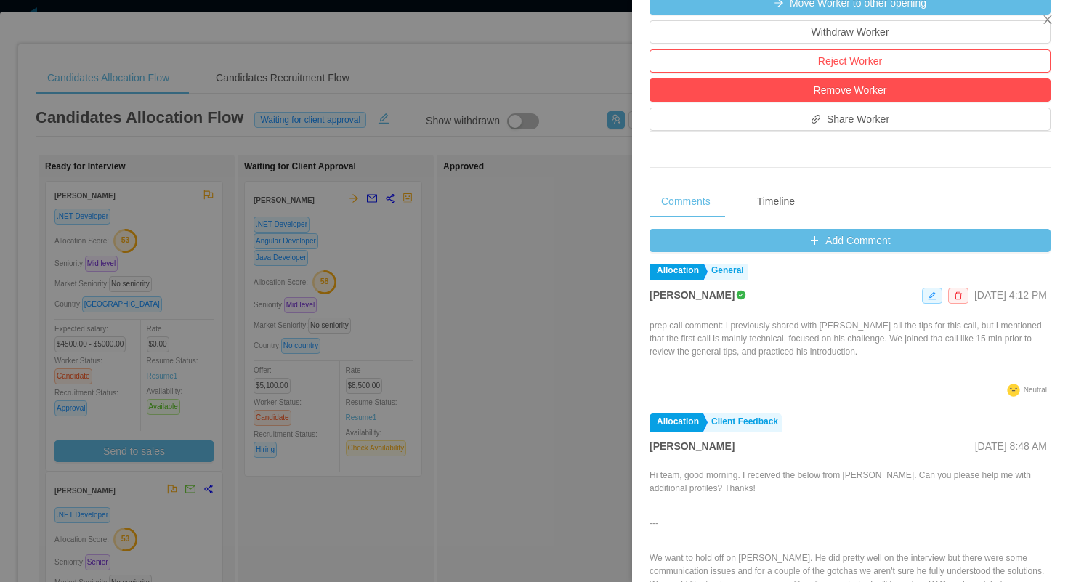
click at [388, 29] on div at bounding box center [534, 291] width 1068 height 582
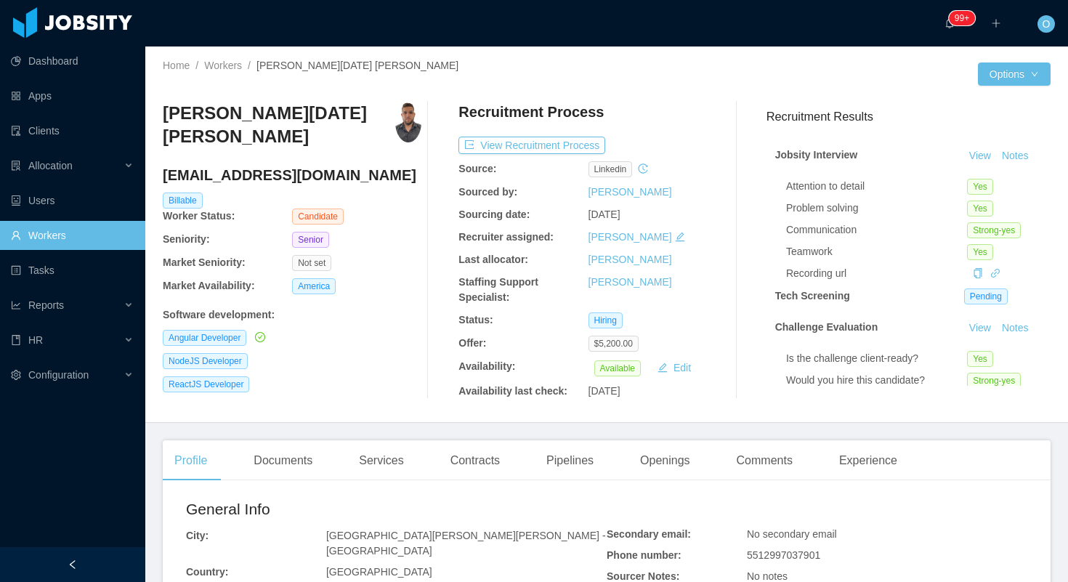
click at [299, 118] on h3 "[PERSON_NAME][DATE] [PERSON_NAME]" at bounding box center [279, 125] width 233 height 47
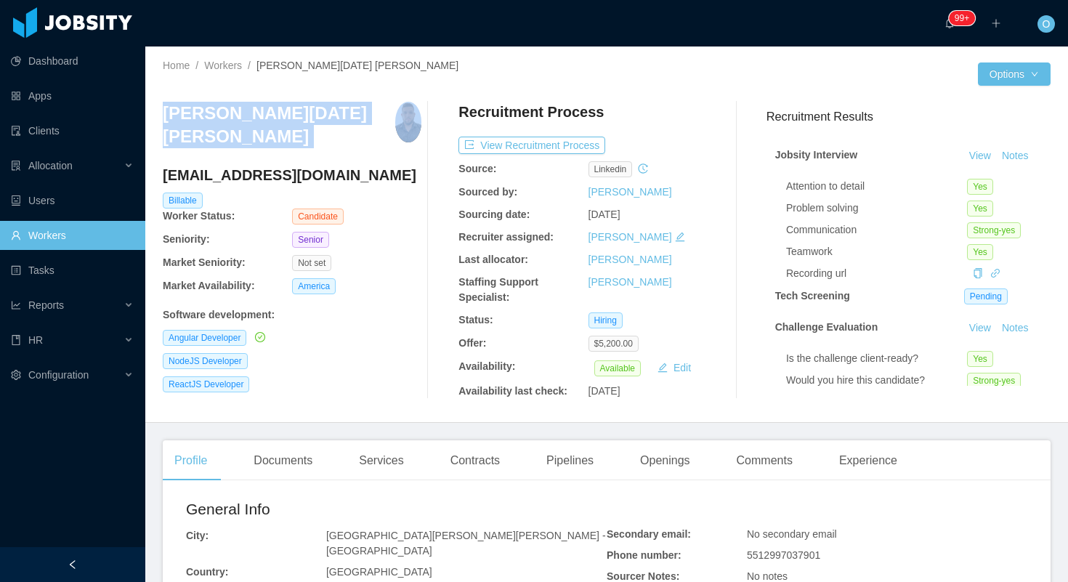
click at [299, 118] on h3 "[PERSON_NAME][DATE] [PERSON_NAME]" at bounding box center [279, 125] width 233 height 47
copy h3 "[PERSON_NAME][DATE] [PERSON_NAME]"
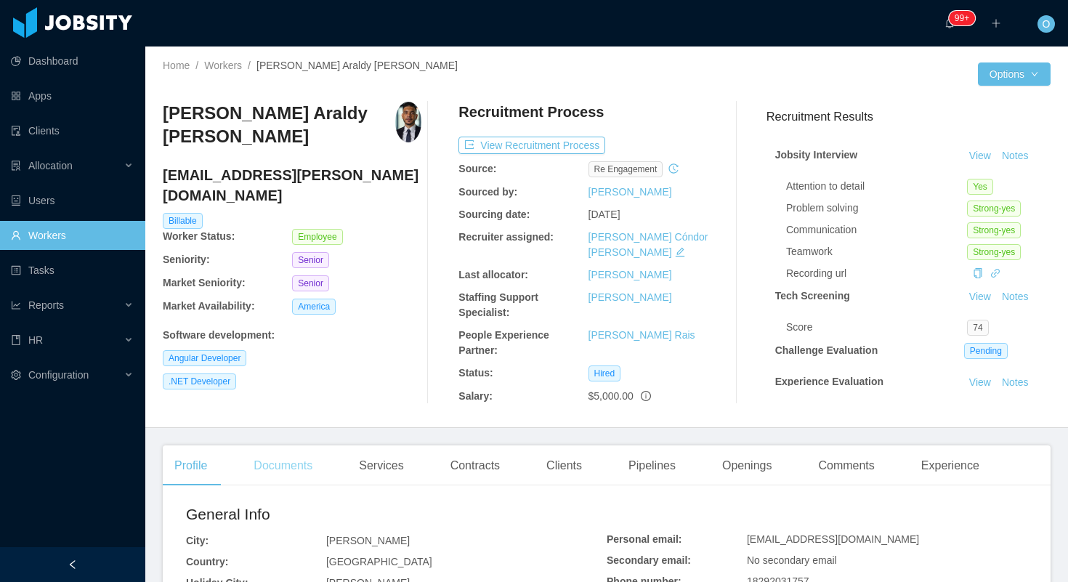
click at [302, 451] on div "Documents" at bounding box center [283, 465] width 82 height 41
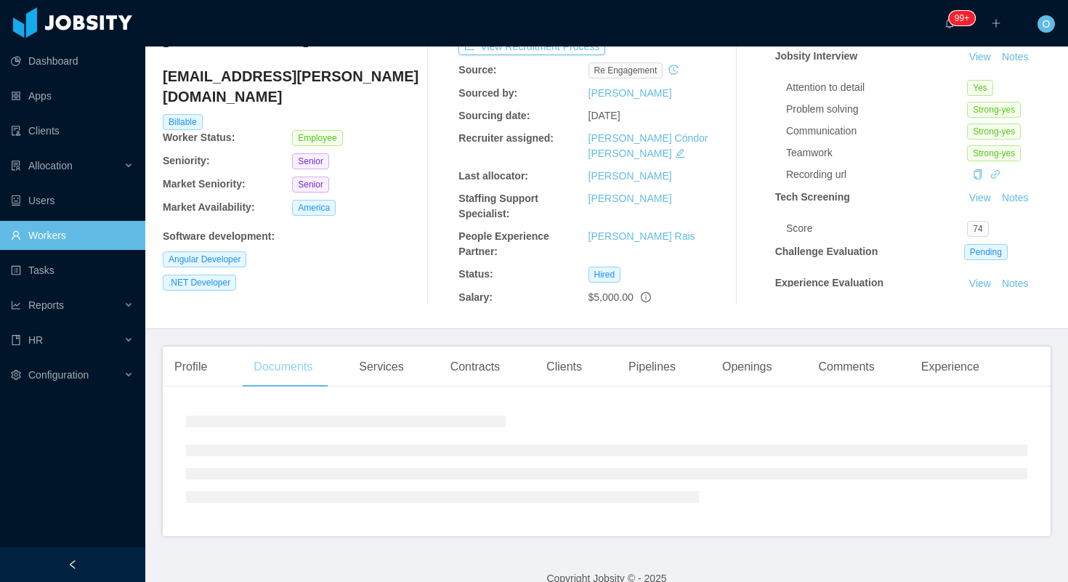
scroll to position [105, 0]
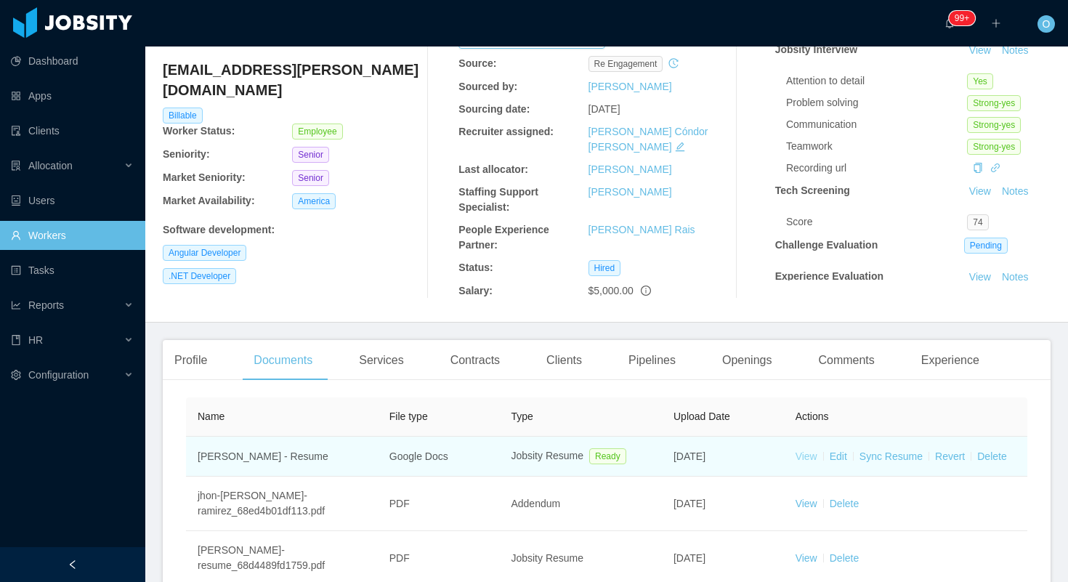
click at [804, 451] on link "View" at bounding box center [807, 457] width 22 height 12
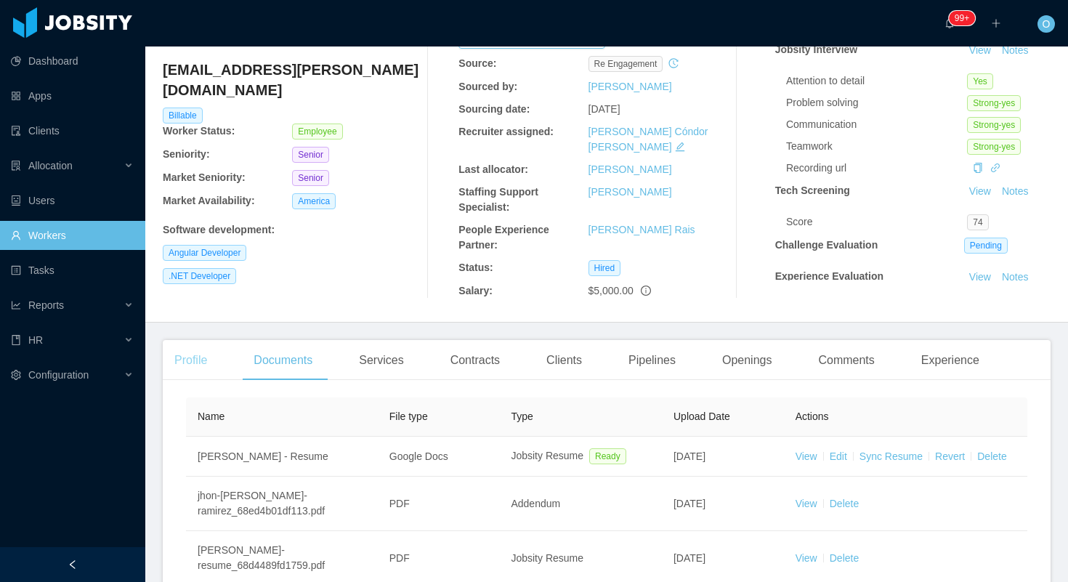
click at [201, 340] on div "Profile" at bounding box center [191, 360] width 56 height 41
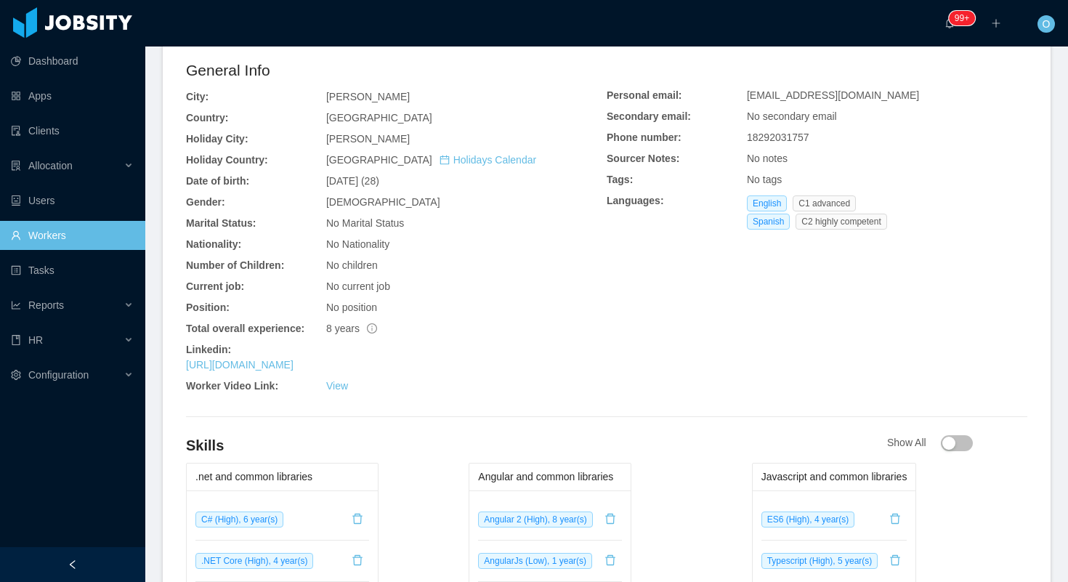
scroll to position [523, 0]
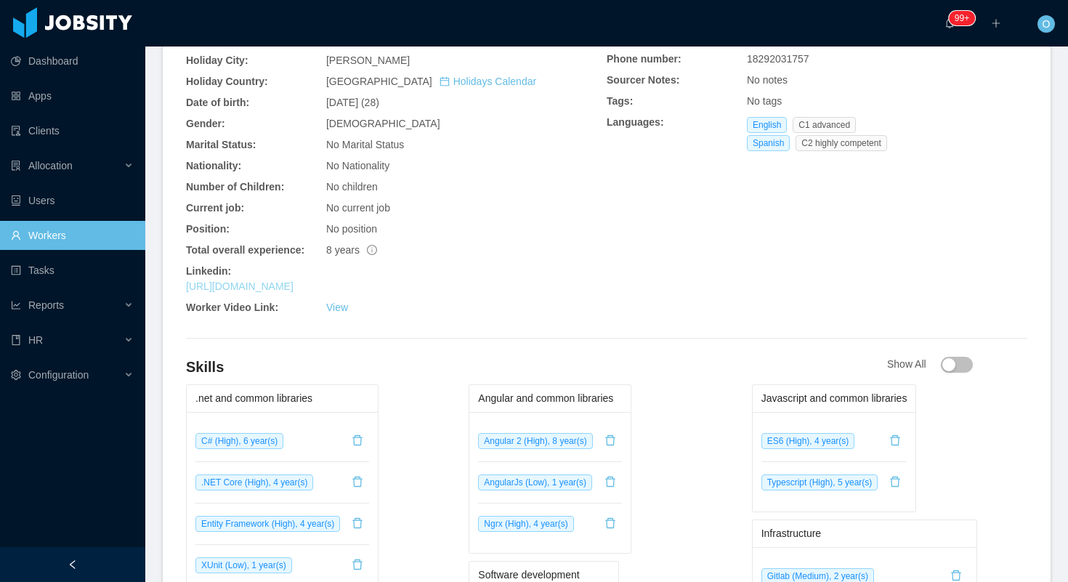
click at [294, 281] on link "https://www.linkedin.com/in/araldy" at bounding box center [240, 287] width 108 height 12
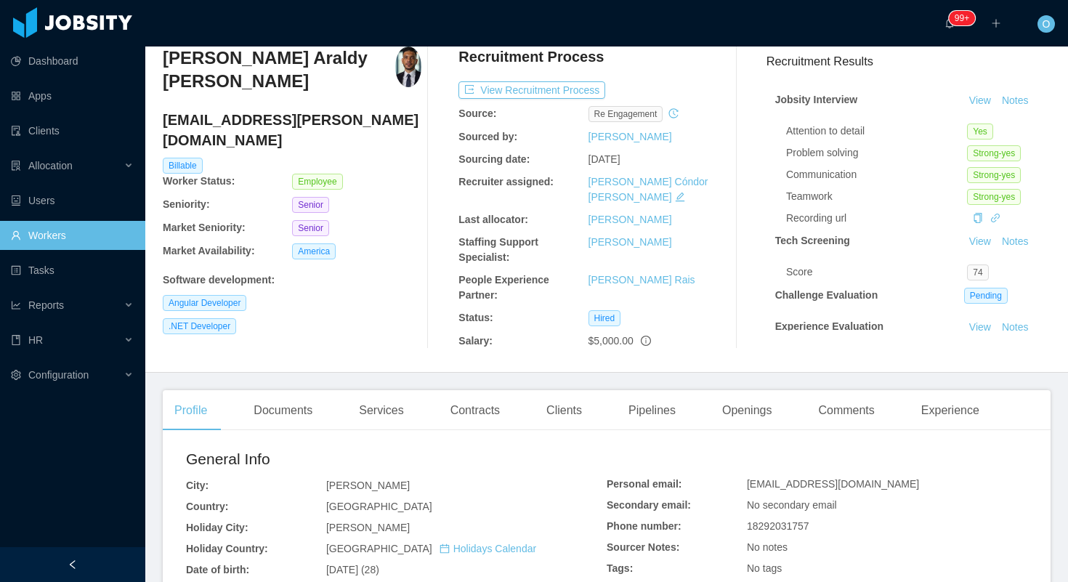
scroll to position [0, 0]
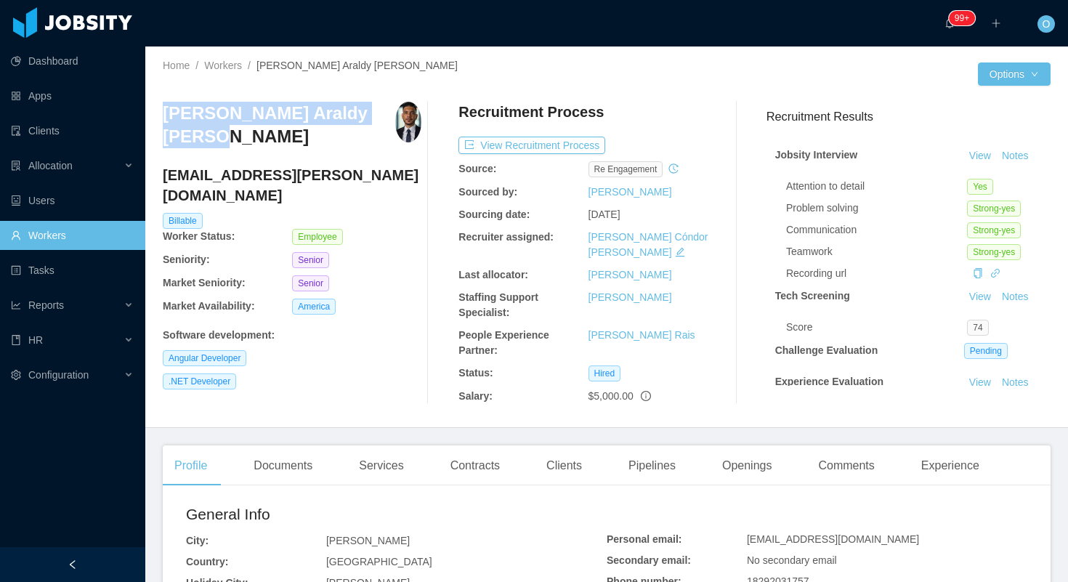
drag, startPoint x: 233, startPoint y: 138, endPoint x: 166, endPoint y: 113, distance: 71.3
click at [166, 113] on h3 "[PERSON_NAME] Araldy [PERSON_NAME]" at bounding box center [279, 125] width 233 height 47
copy h3 "[PERSON_NAME] Araldy [PERSON_NAME]"
click at [269, 124] on h3 "[PERSON_NAME] Araldy [PERSON_NAME]" at bounding box center [279, 125] width 233 height 47
drag, startPoint x: 342, startPoint y: 113, endPoint x: 208, endPoint y: 107, distance: 133.9
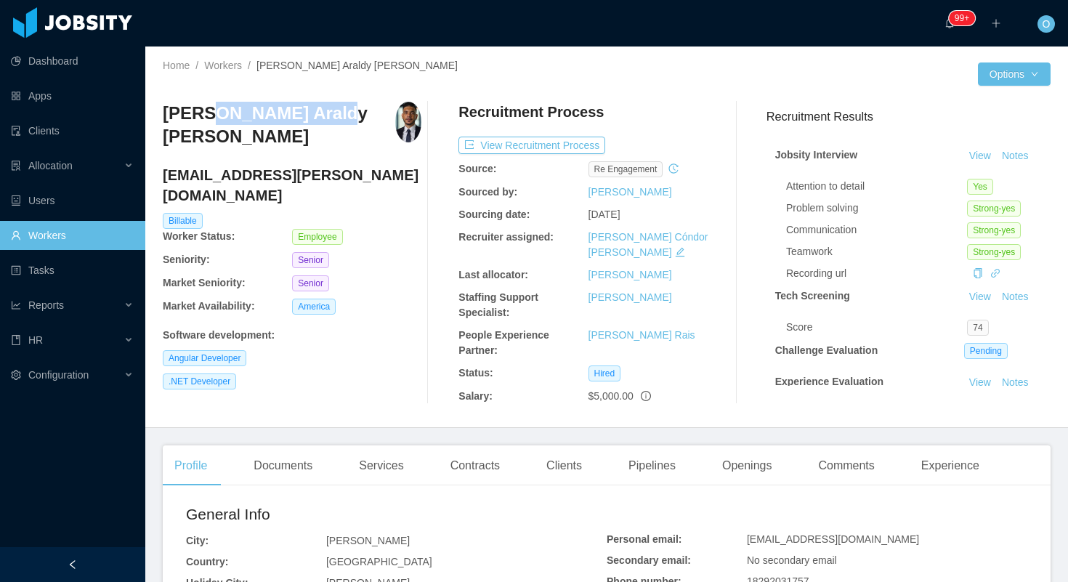
click at [208, 107] on h3 "[PERSON_NAME] Araldy [PERSON_NAME]" at bounding box center [279, 125] width 233 height 47
copy h3 "Araldy Reynoso"
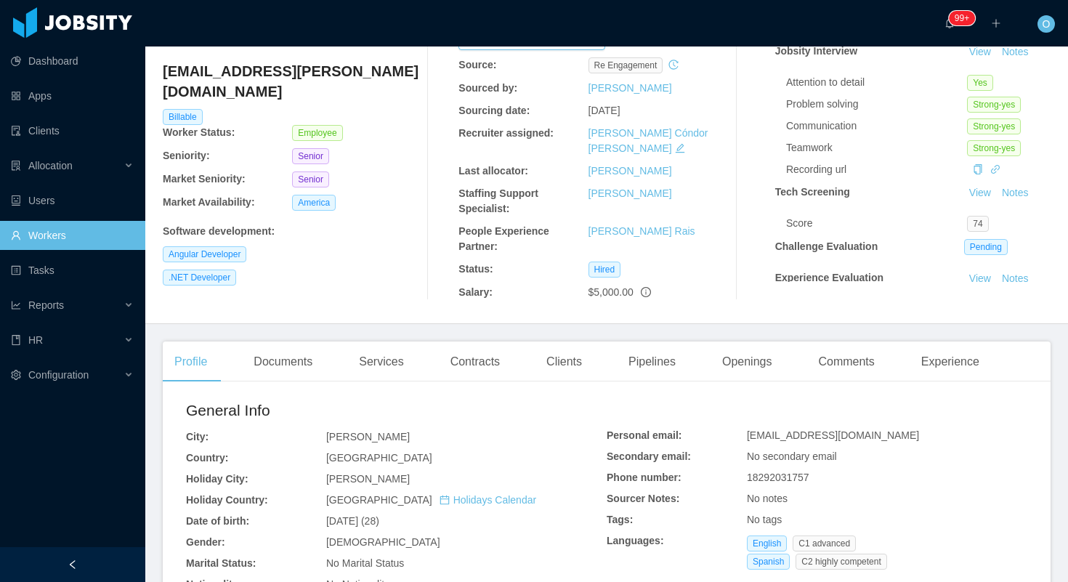
click at [763, 429] on span "jhonaraldy@gmail.com" at bounding box center [833, 435] width 172 height 12
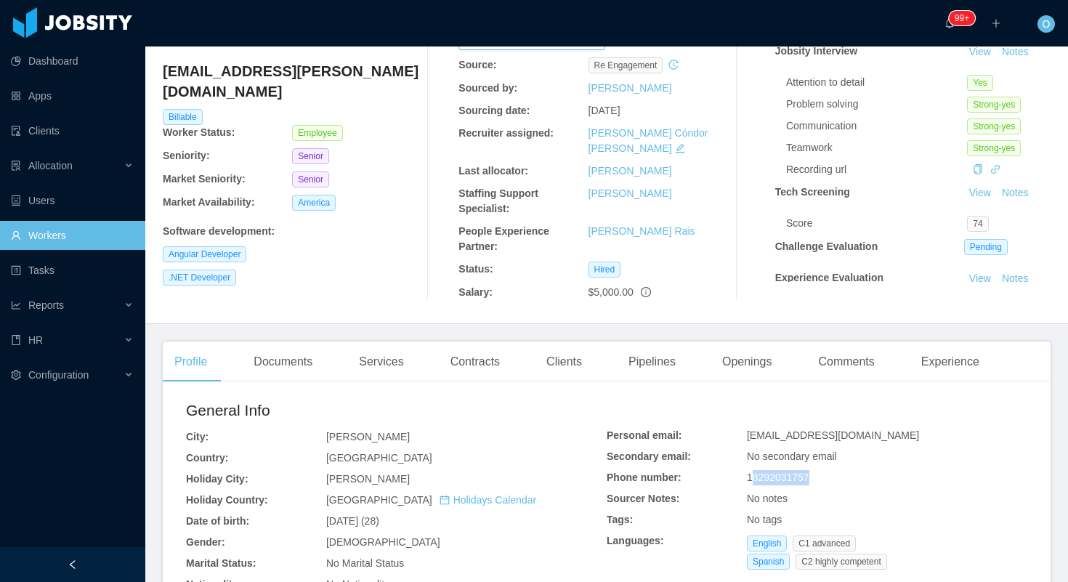
drag, startPoint x: 817, startPoint y: 460, endPoint x: 754, endPoint y: 458, distance: 62.5
click at [754, 470] on div "18292031757" at bounding box center [887, 477] width 281 height 15
copy span "8292031757"
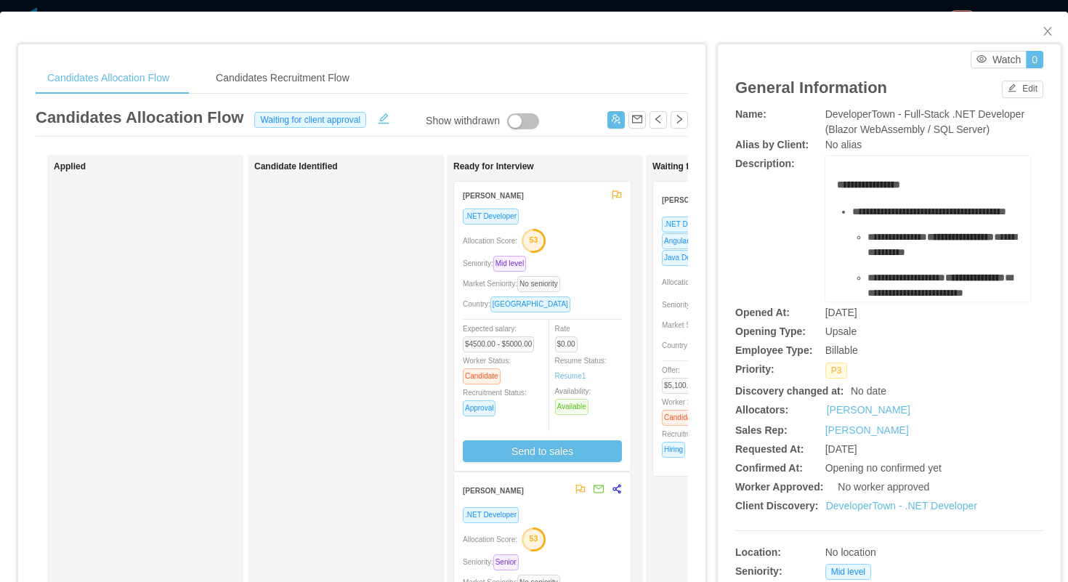
scroll to position [0, 408]
